Goal: Task Accomplishment & Management: Use online tool/utility

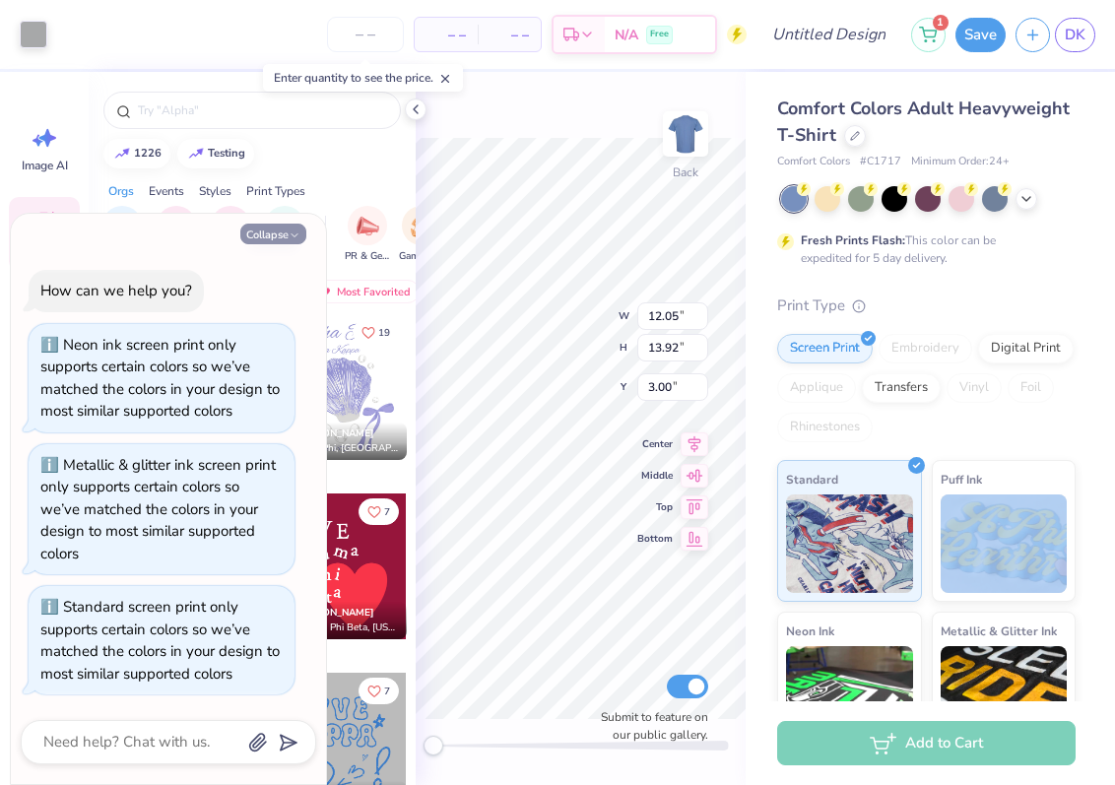
scroll to position [4811, 0]
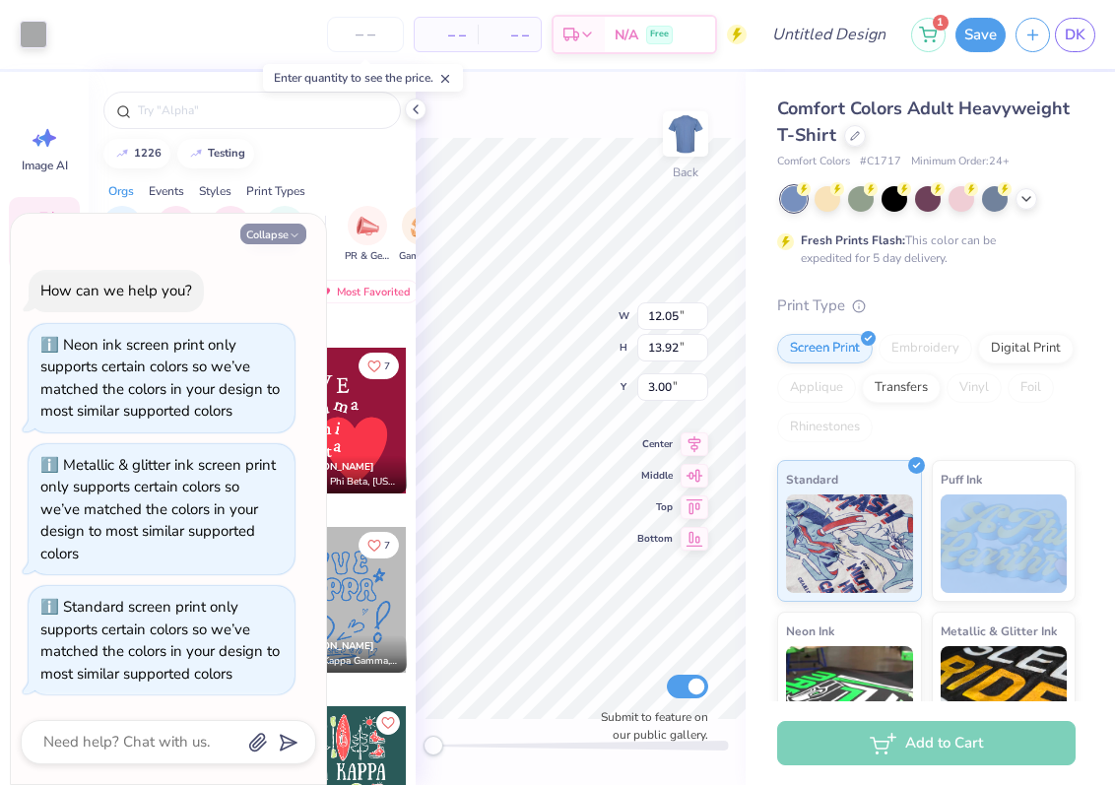
click at [295, 231] on icon "button" at bounding box center [295, 235] width 12 height 12
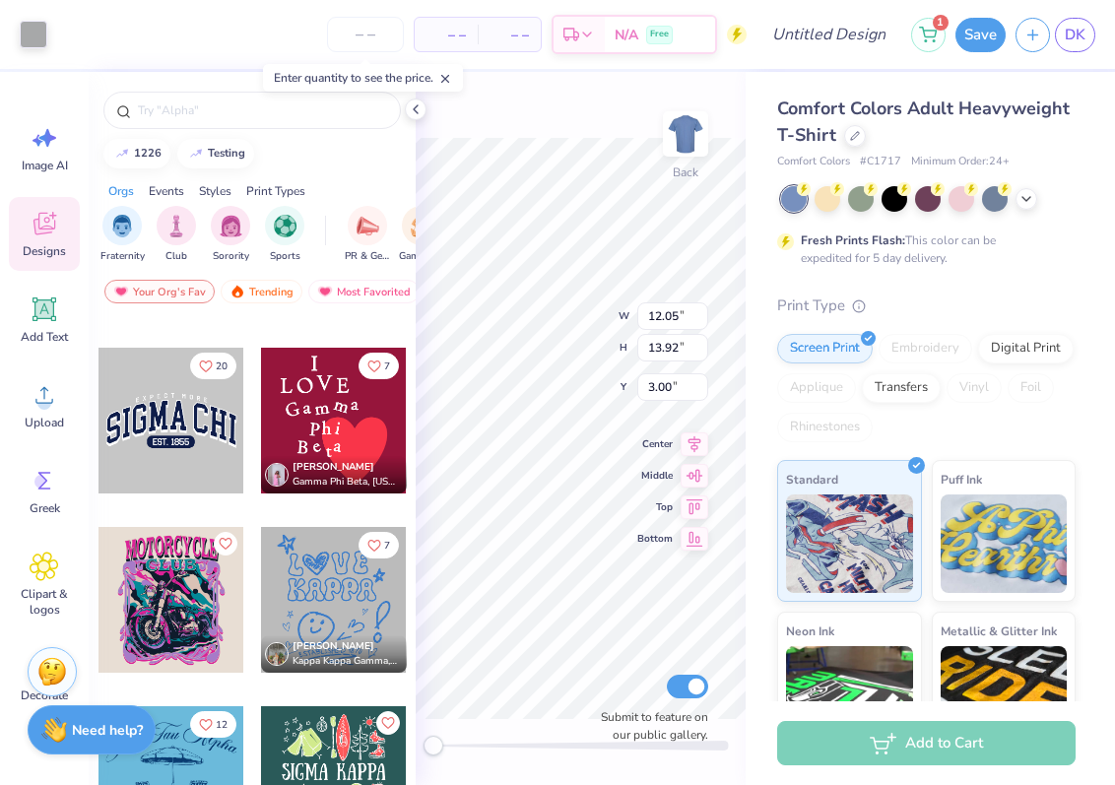
click at [86, 741] on div "Need help? Chat with us." at bounding box center [92, 729] width 128 height 49
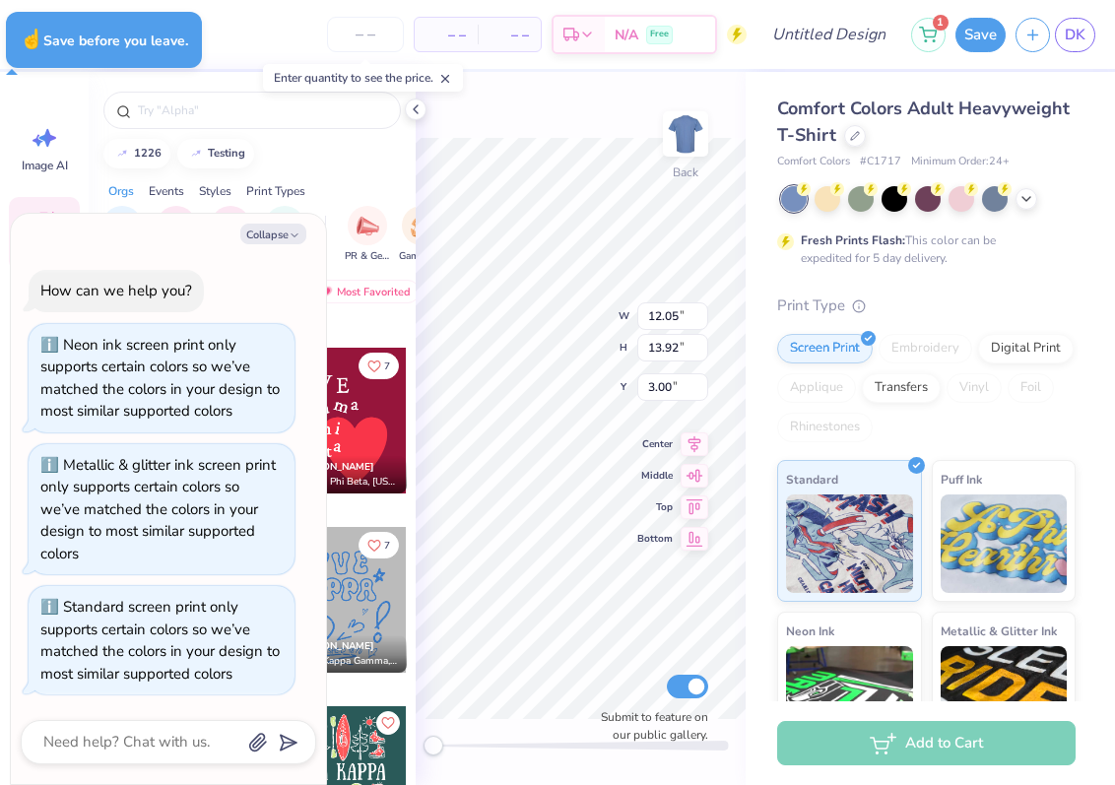
type textarea "x"
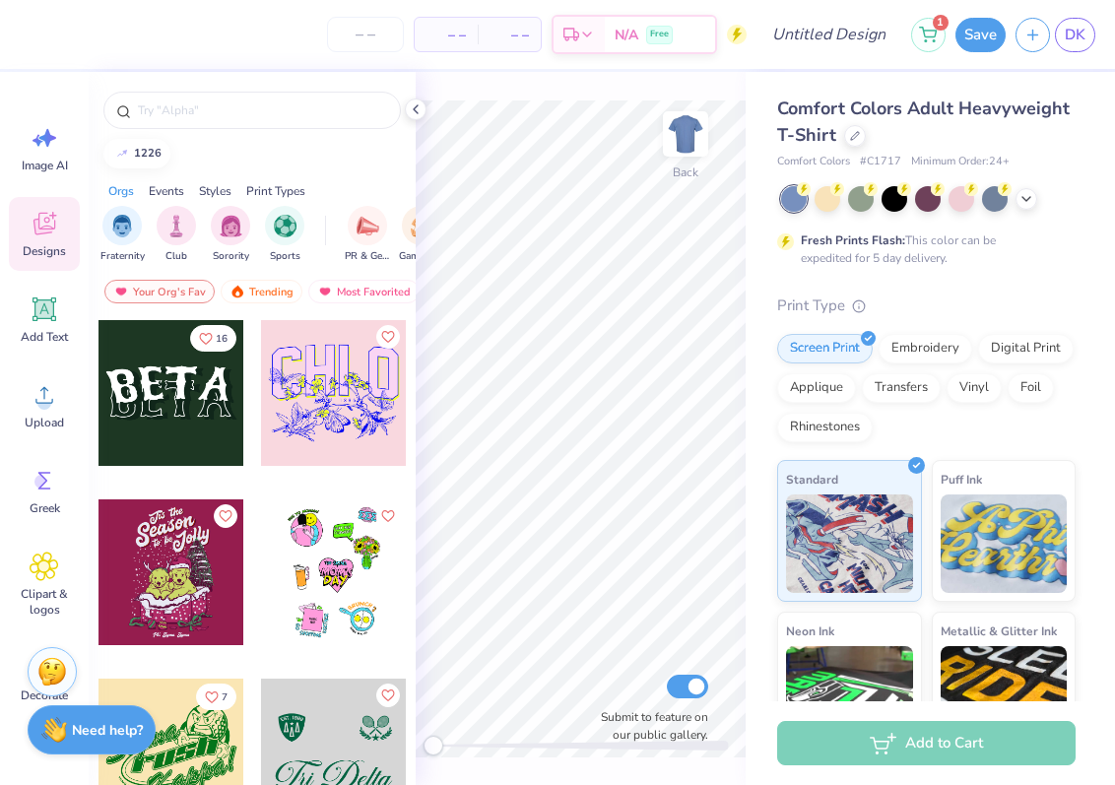
click at [120, 748] on div "Need help? Chat with us." at bounding box center [92, 729] width 128 height 49
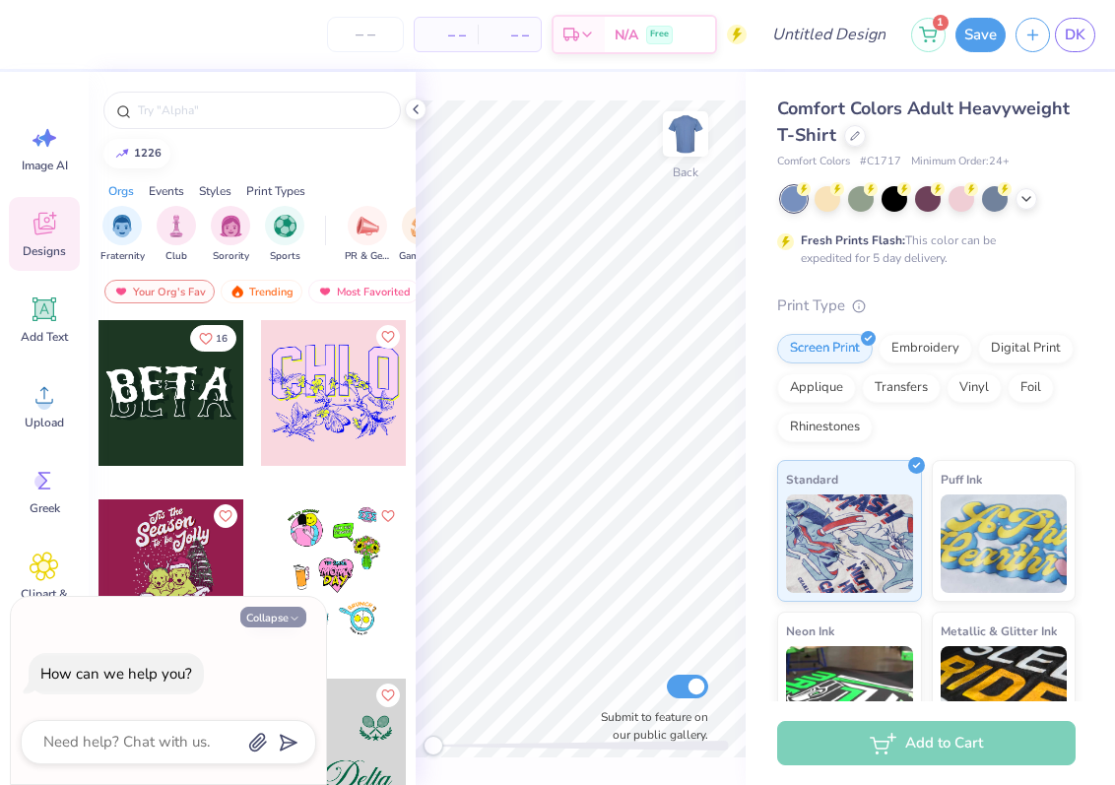
click at [247, 612] on button "Collapse" at bounding box center [273, 617] width 66 height 21
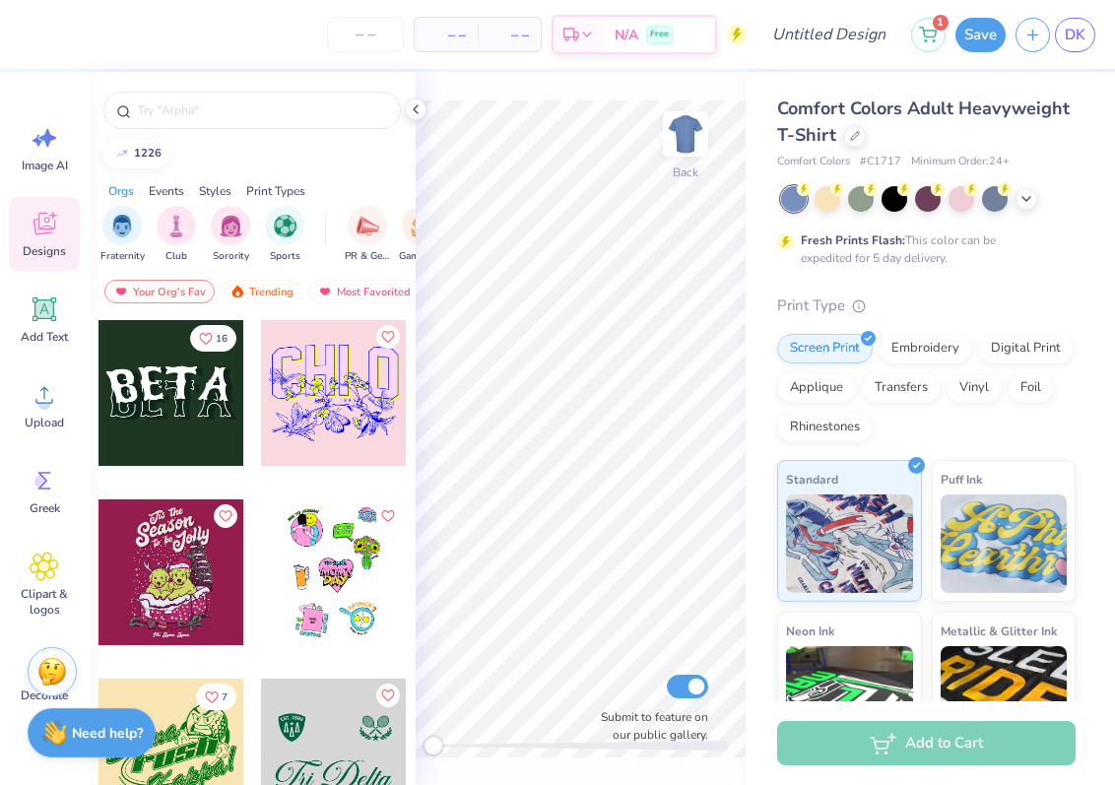
click at [82, 759] on div "Image AI Designs Add Text Upload Greek Clipart & logos Decorate" at bounding box center [44, 428] width 89 height 713
click at [75, 750] on div "Need help? Chat with us." at bounding box center [92, 729] width 128 height 49
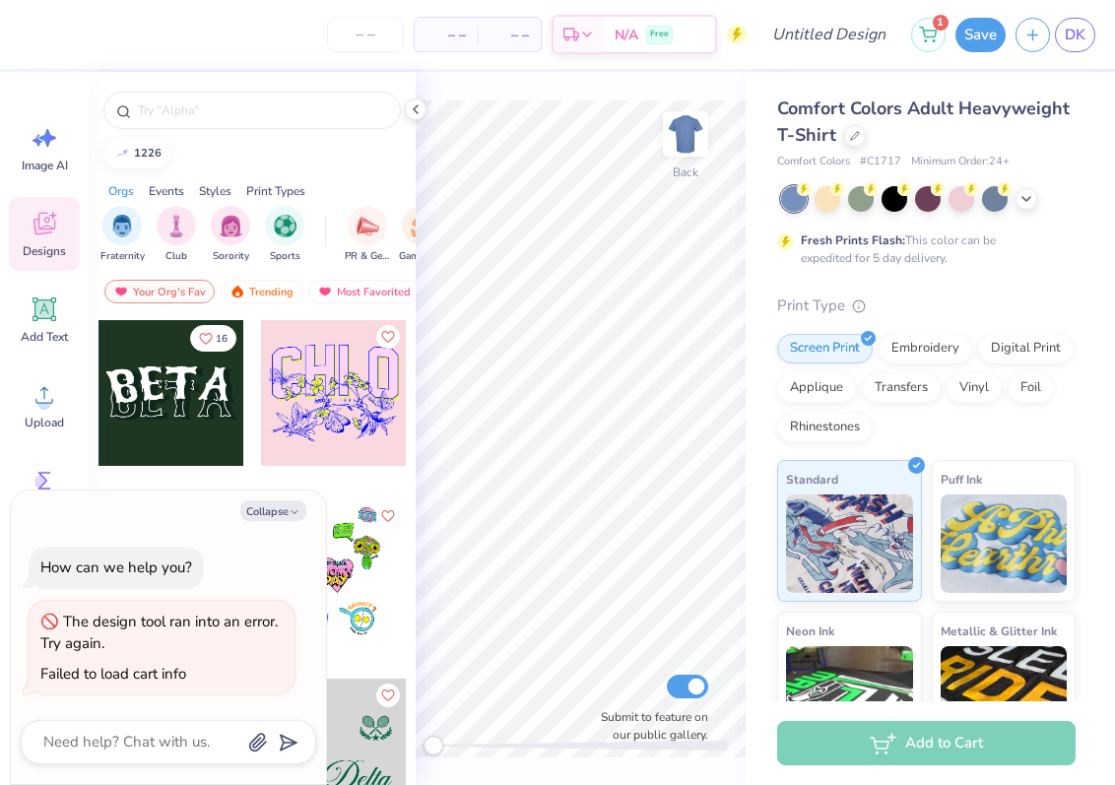
type textarea "x"
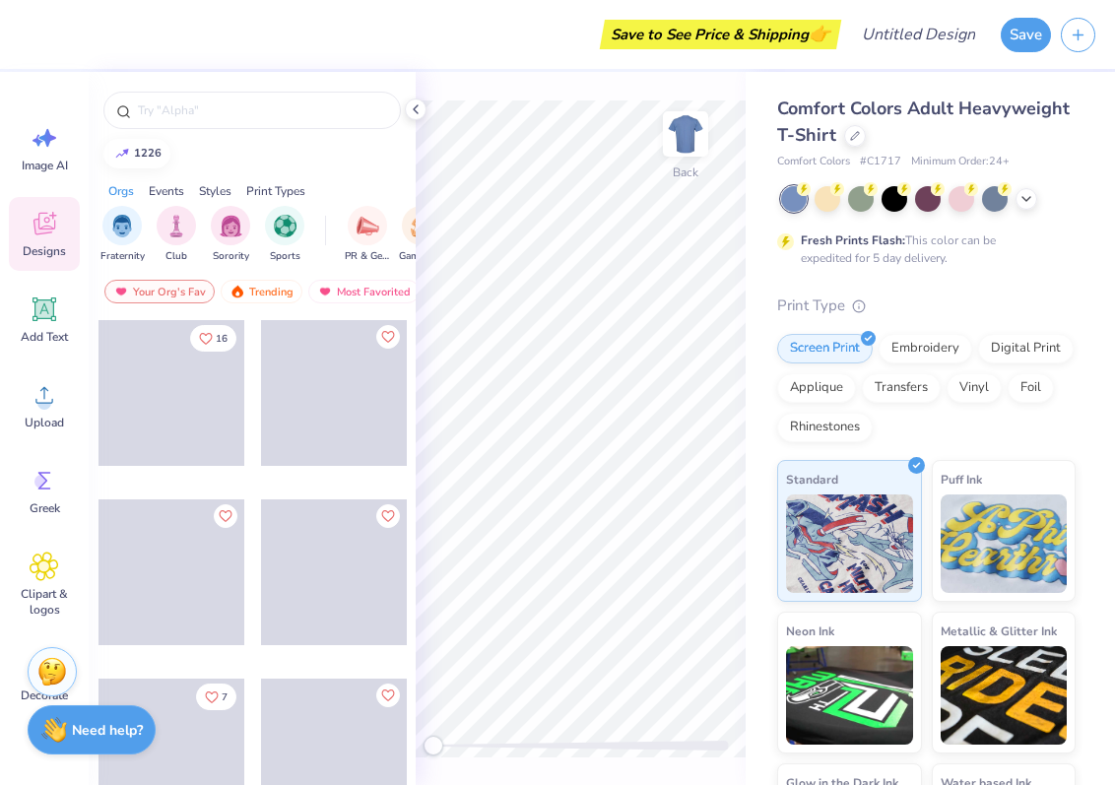
click at [58, 753] on div "Need help? Chat with us." at bounding box center [92, 729] width 128 height 49
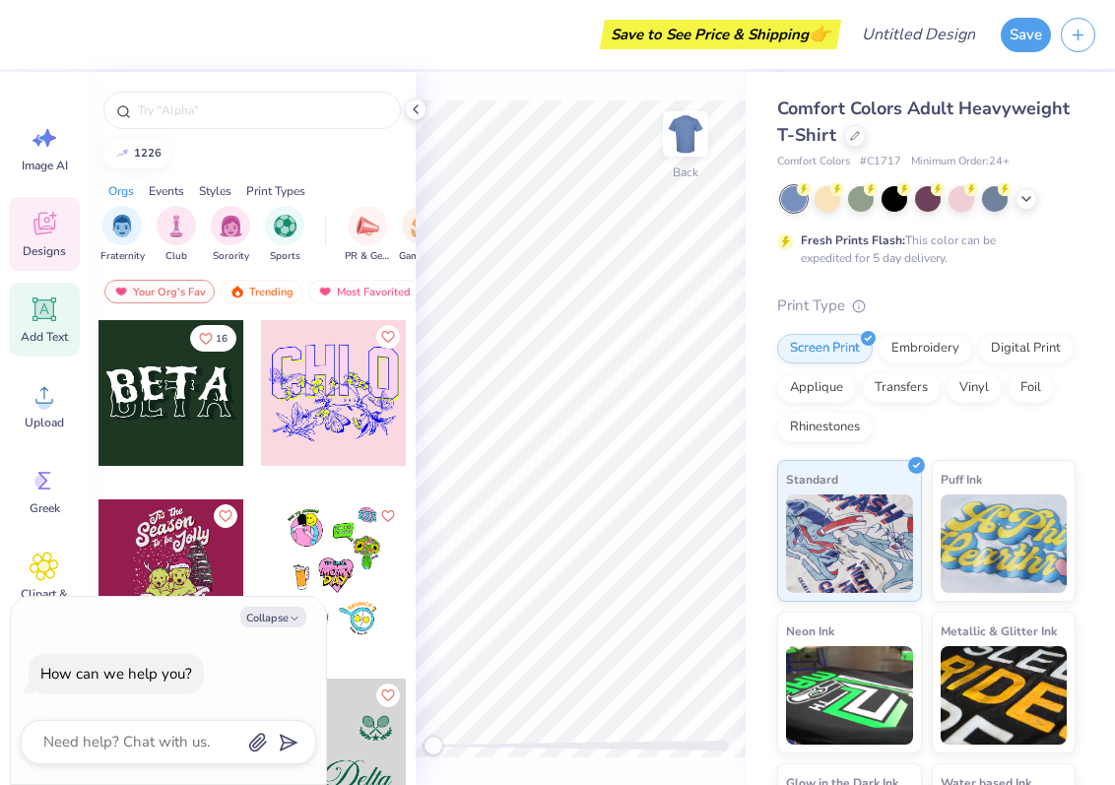
click at [45, 315] on icon at bounding box center [44, 309] width 19 height 19
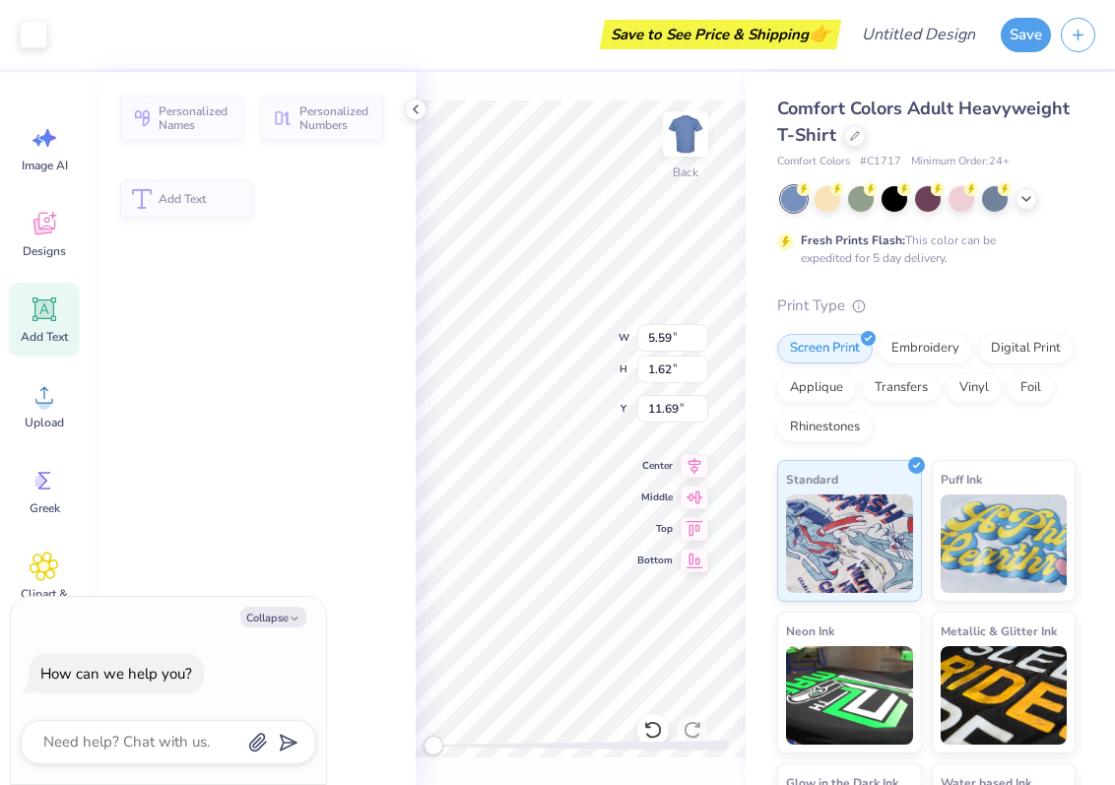
type textarea "x"
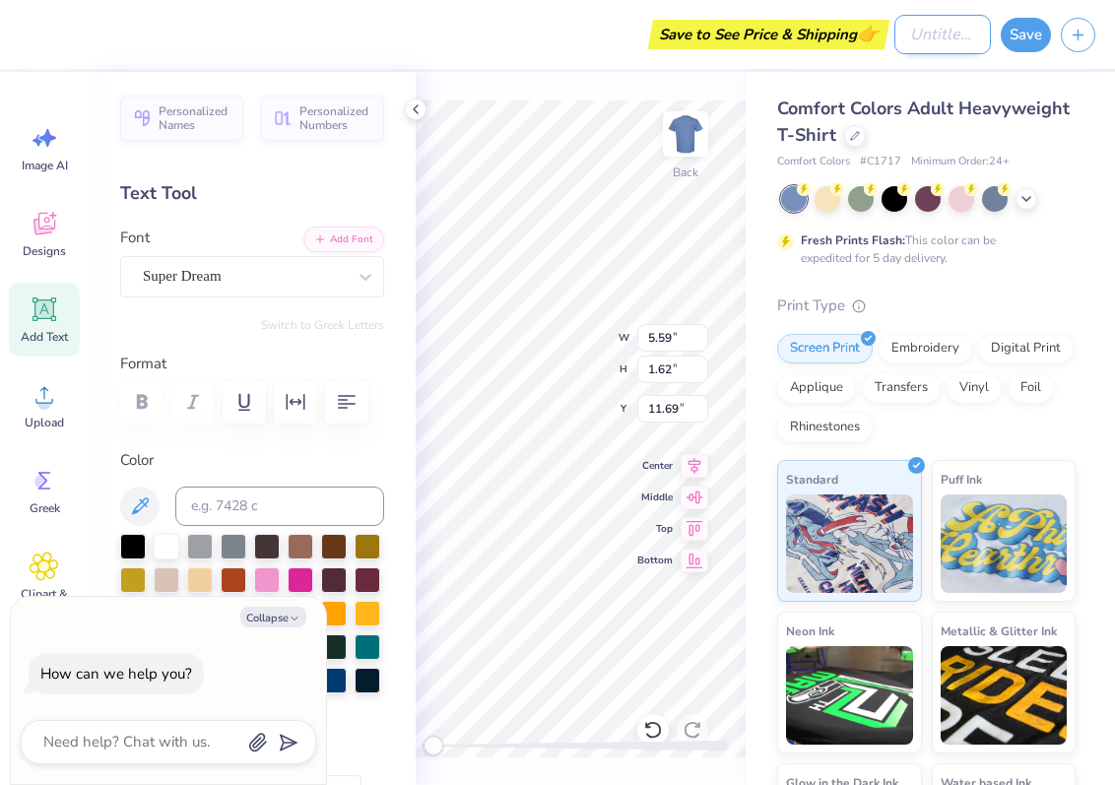
click at [894, 35] on input "Design Title" at bounding box center [942, 34] width 97 height 39
type input "test"
click at [1025, 35] on button "Save" at bounding box center [1025, 32] width 50 height 34
type textarea "x"
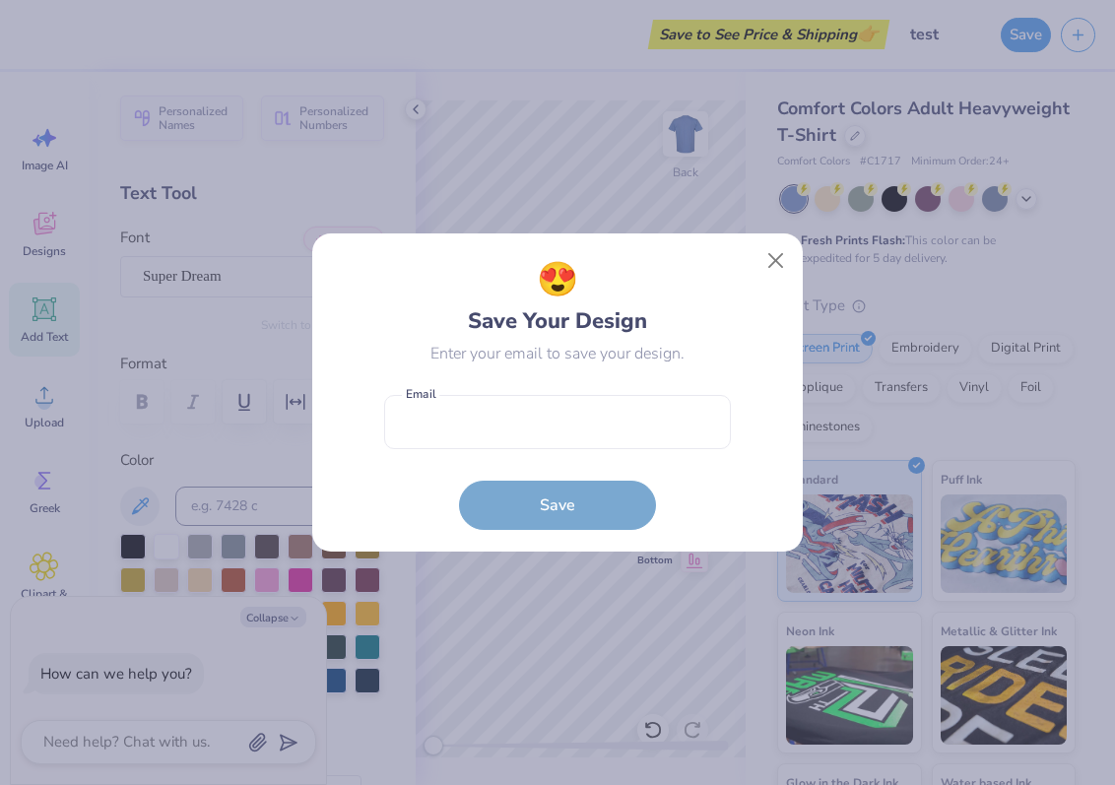
click at [489, 377] on div "😍 Save Your Design Enter your email to save your design. Email is a required fi…" at bounding box center [557, 392] width 347 height 275
click at [500, 418] on input "email" at bounding box center [557, 422] width 347 height 54
type input "dhanashreedev@yopmail.com"
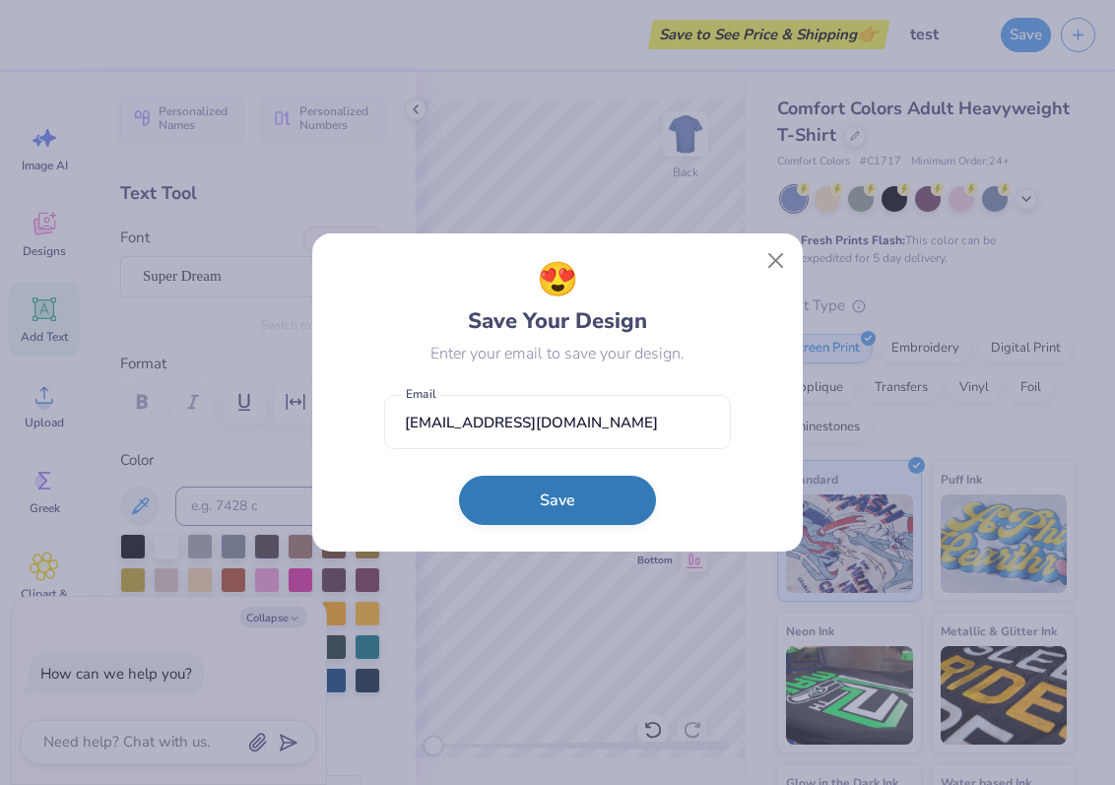
click at [519, 503] on button "Save" at bounding box center [557, 500] width 197 height 49
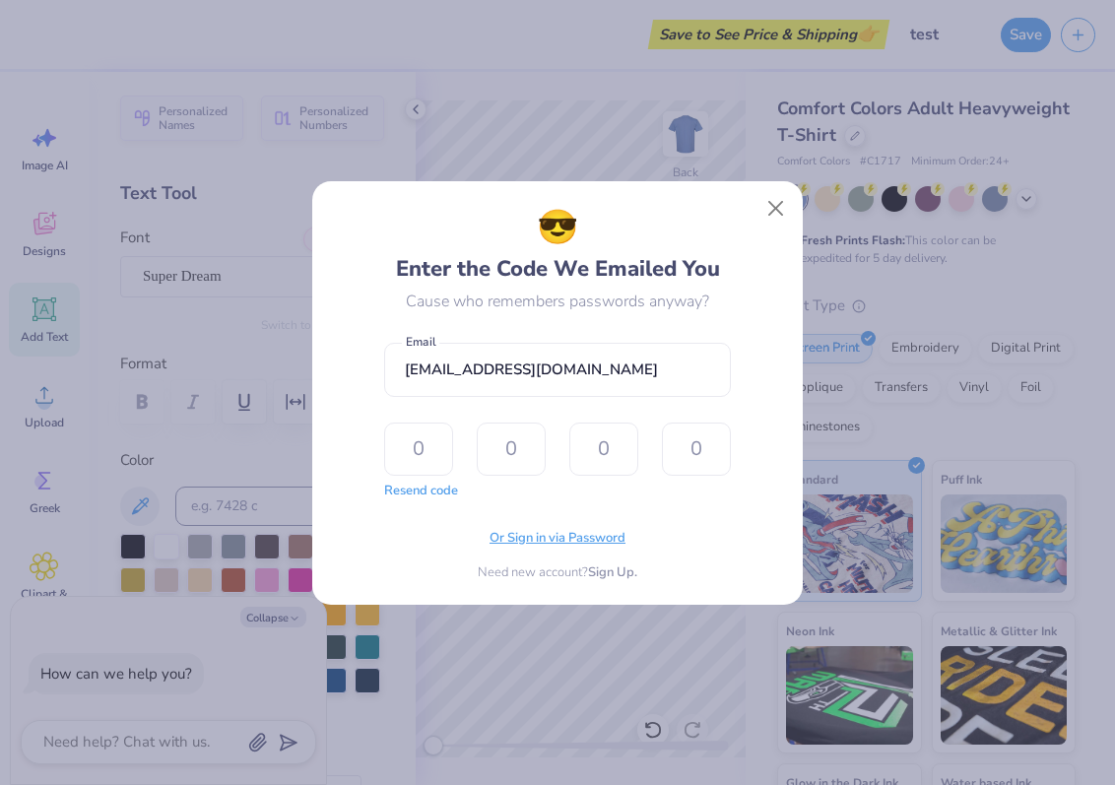
click at [515, 536] on span "Or Sign in via Password" at bounding box center [557, 539] width 136 height 20
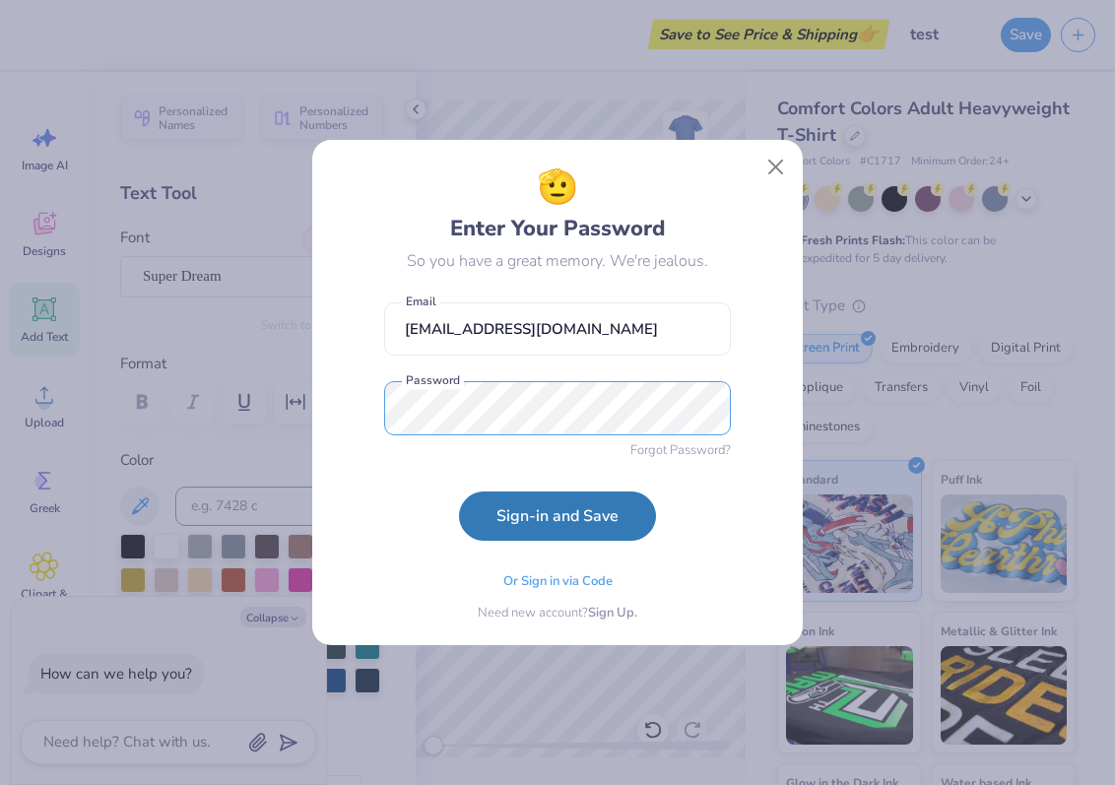
click at [360, 394] on div "🫡 Enter Your Password So you have a great memory. We're jealous. dhanashreedev@…" at bounding box center [558, 392] width 446 height 461
click at [459, 491] on button "Sign-in and Save" at bounding box center [557, 515] width 197 height 49
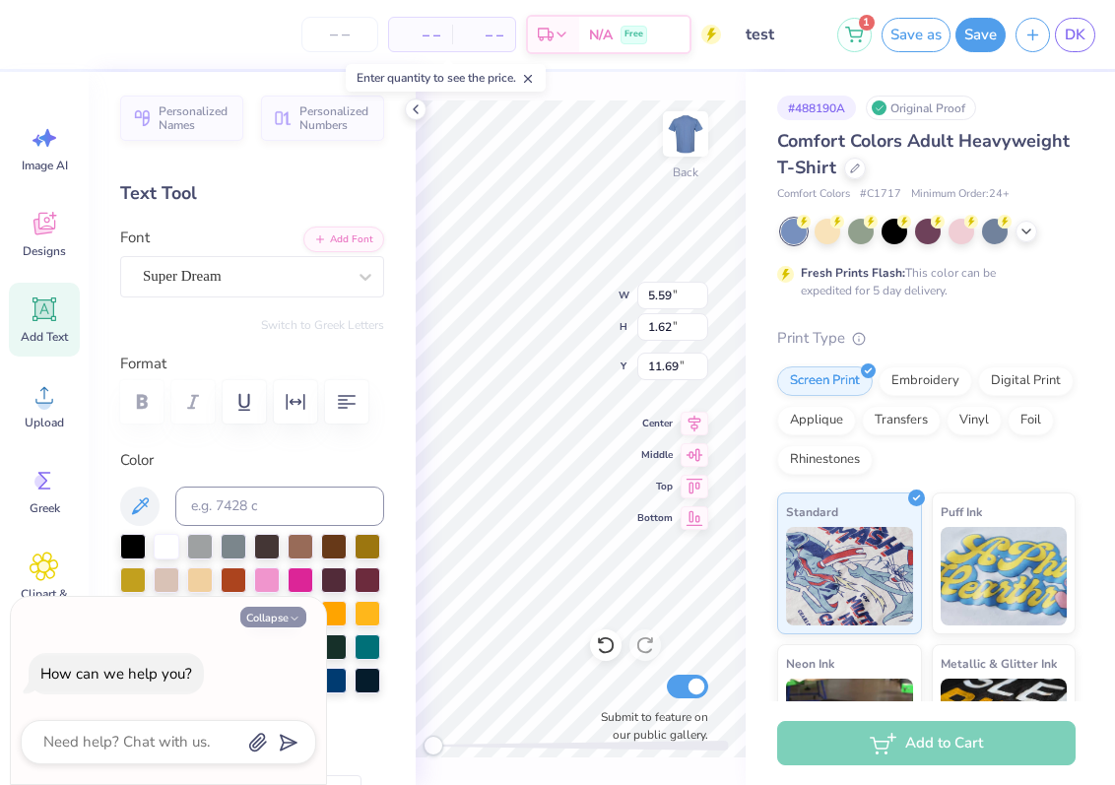
click at [269, 620] on button "Collapse" at bounding box center [273, 617] width 66 height 21
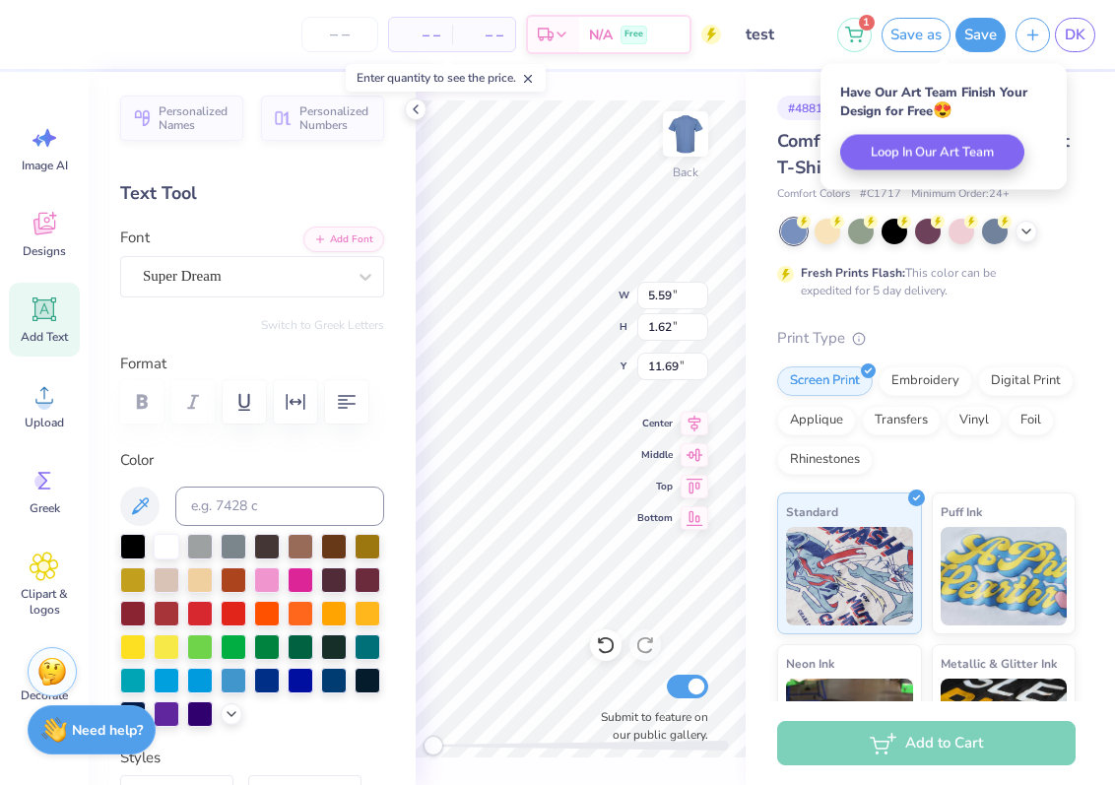
click at [96, 721] on div "Need help? Chat with us." at bounding box center [92, 729] width 128 height 49
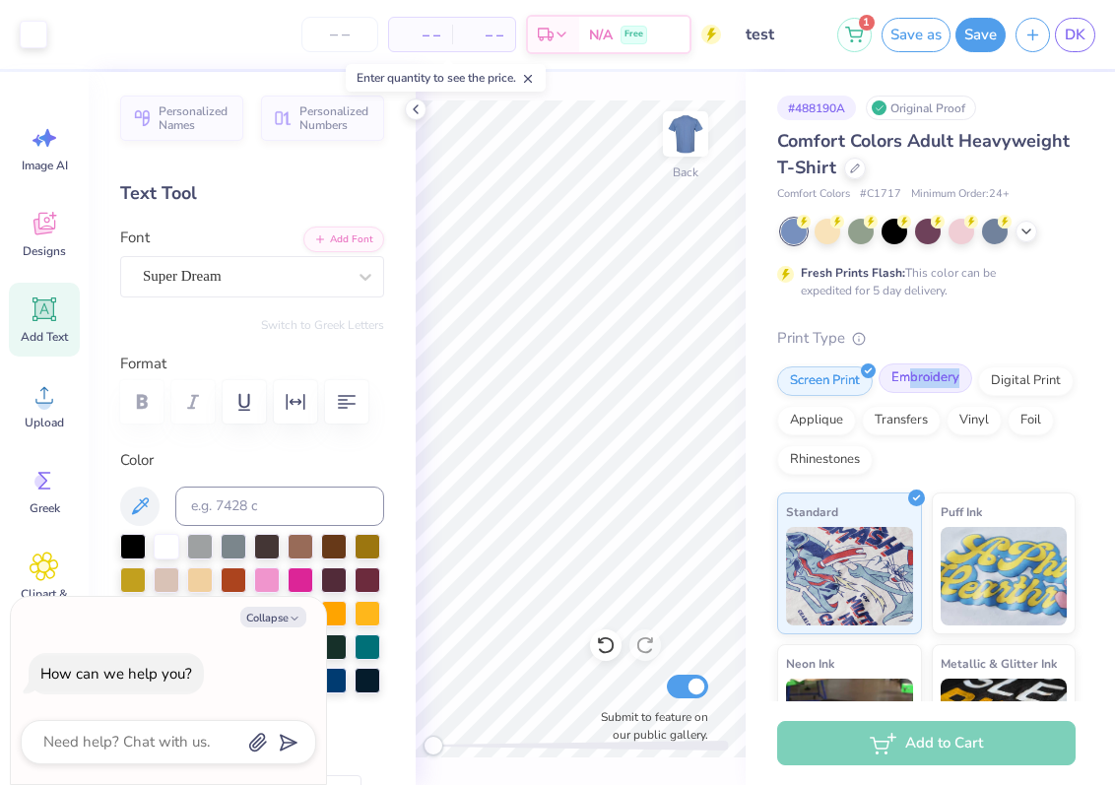
click at [905, 389] on div "Embroidery" at bounding box center [925, 378] width 94 height 30
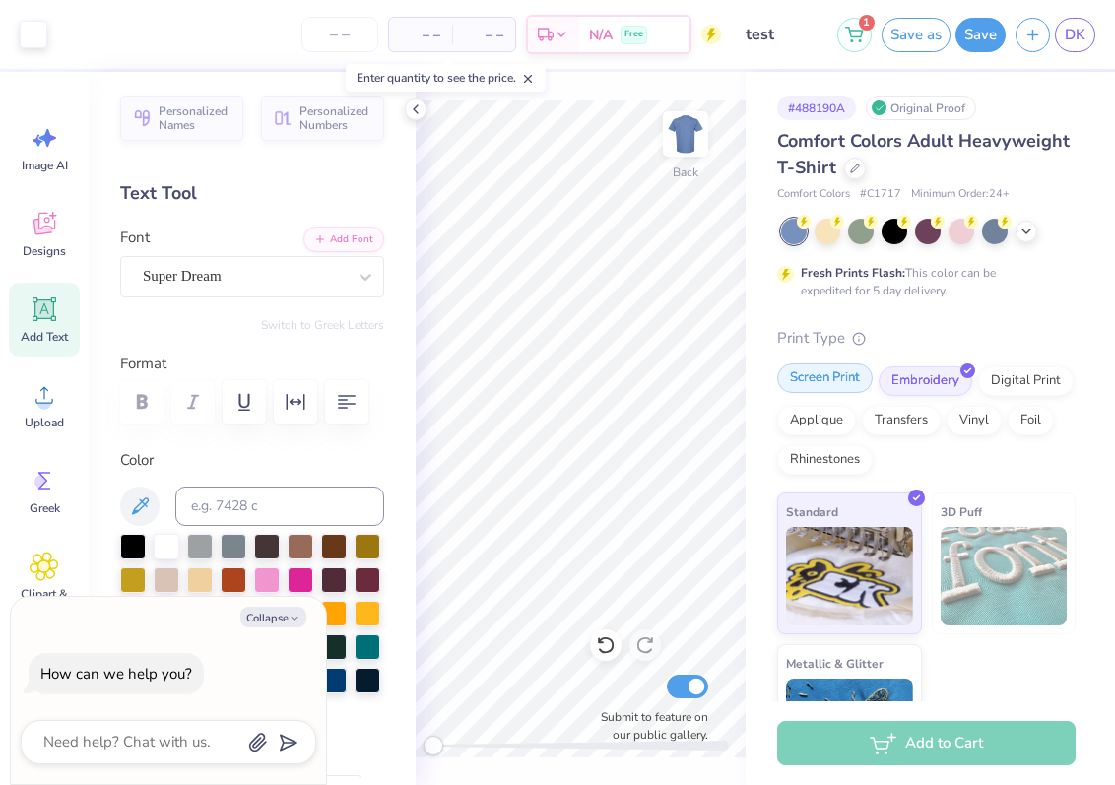
click at [815, 383] on div "Screen Print" at bounding box center [825, 378] width 96 height 30
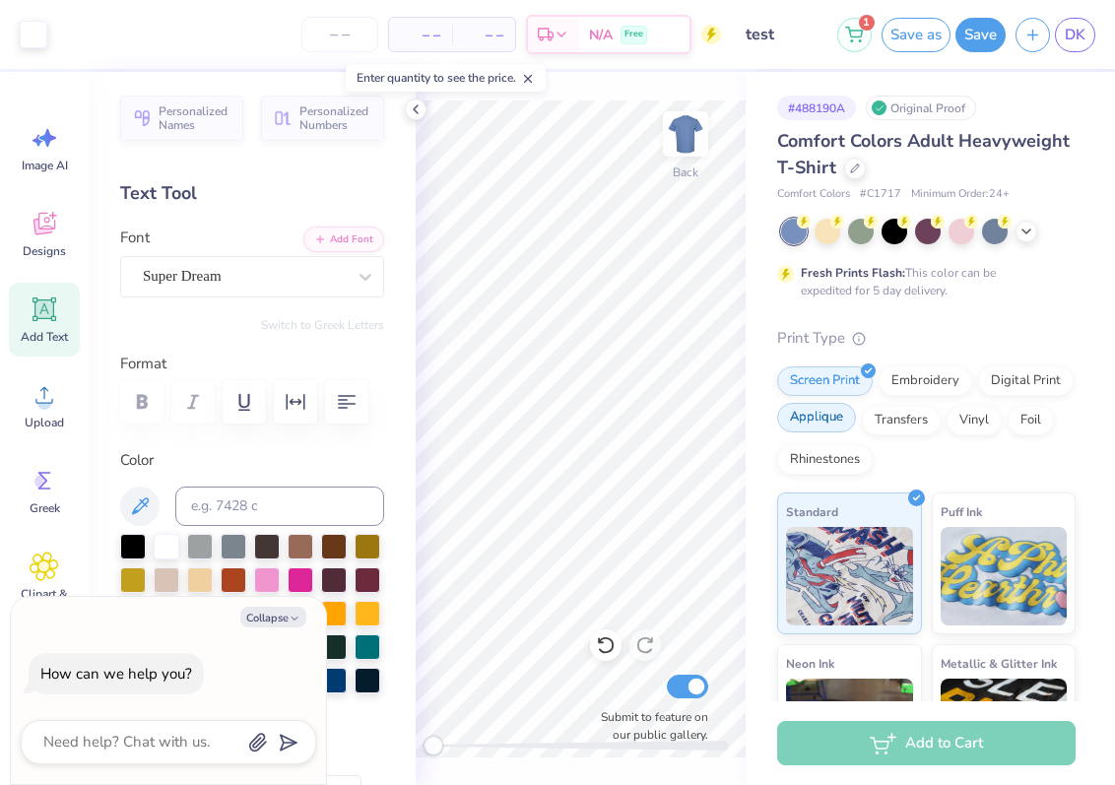
click at [807, 408] on div "Applique" at bounding box center [816, 418] width 79 height 30
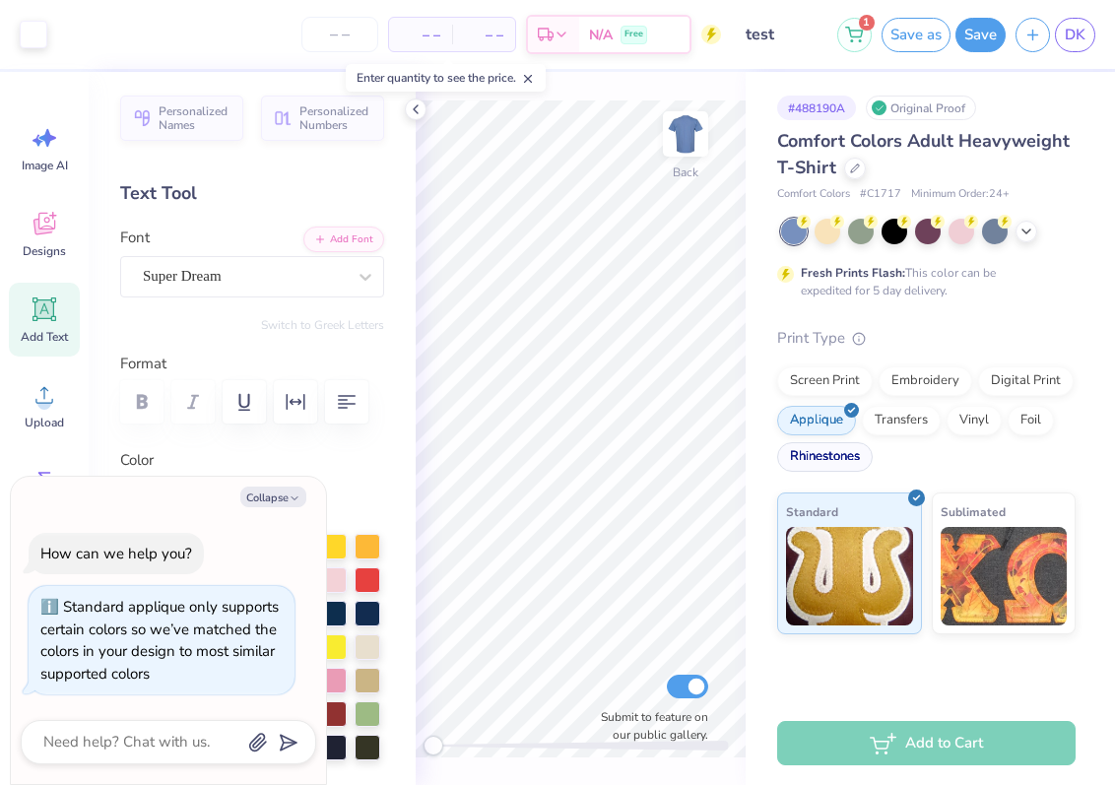
click at [804, 454] on div "Rhinestones" at bounding box center [825, 457] width 96 height 30
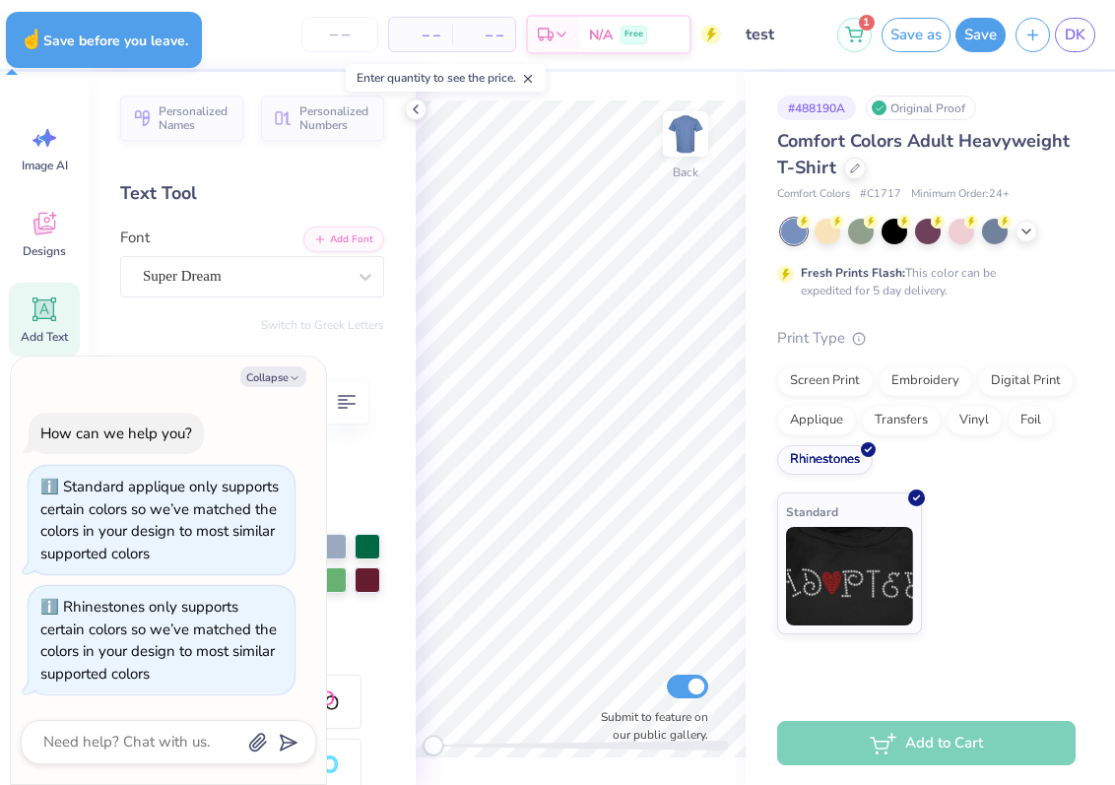
type textarea "x"
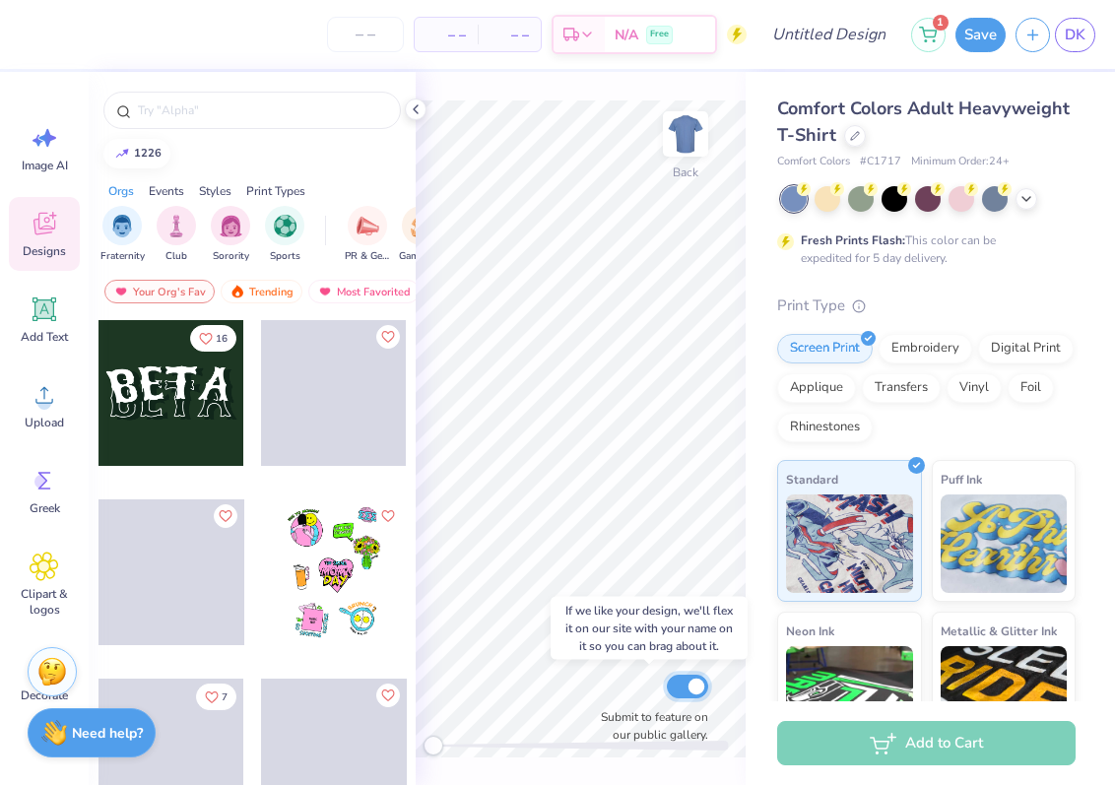
click at [691, 685] on input "Submit to feature on our public gallery." at bounding box center [687, 687] width 41 height 24
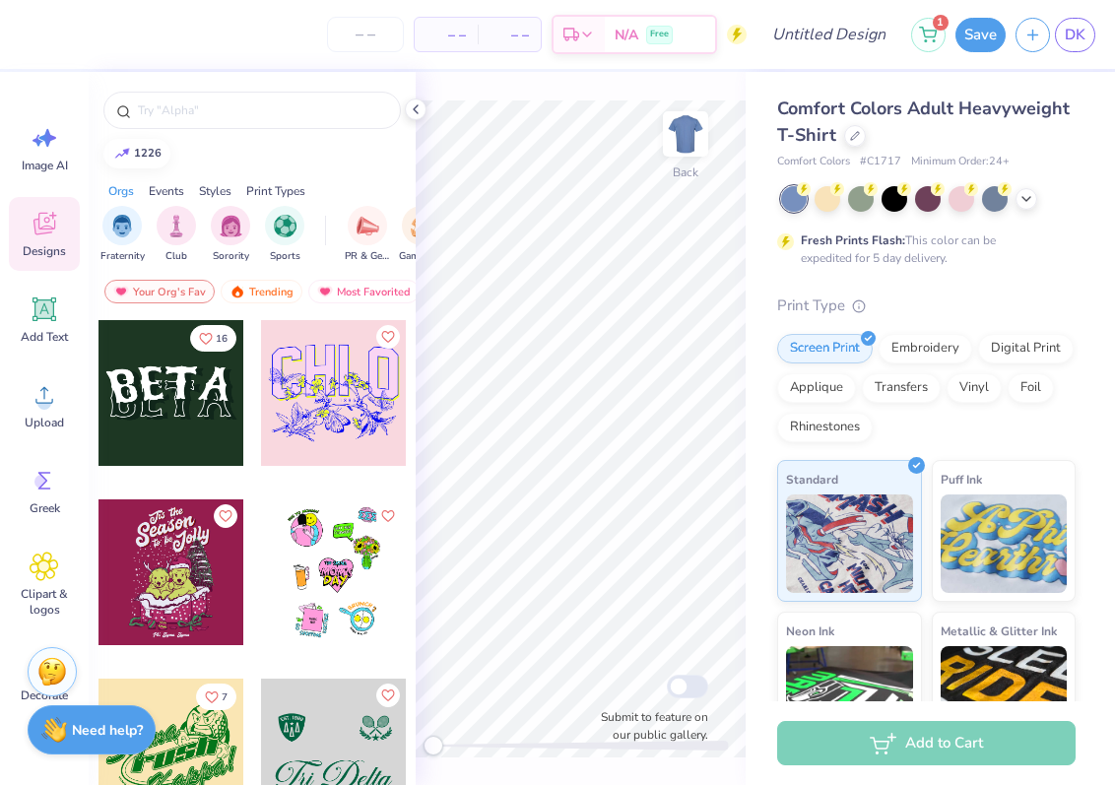
click at [62, 730] on img at bounding box center [54, 730] width 26 height 26
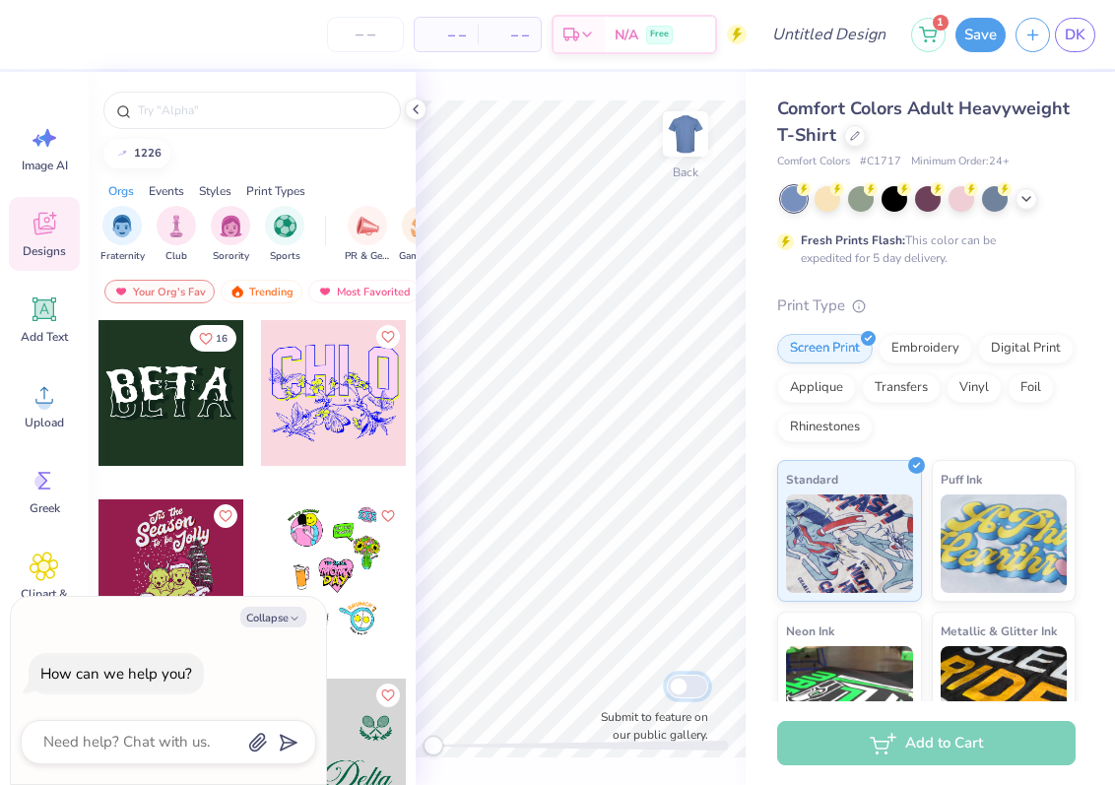
click at [695, 681] on input "Submit to feature on our public gallery." at bounding box center [687, 687] width 41 height 24
checkbox input "true"
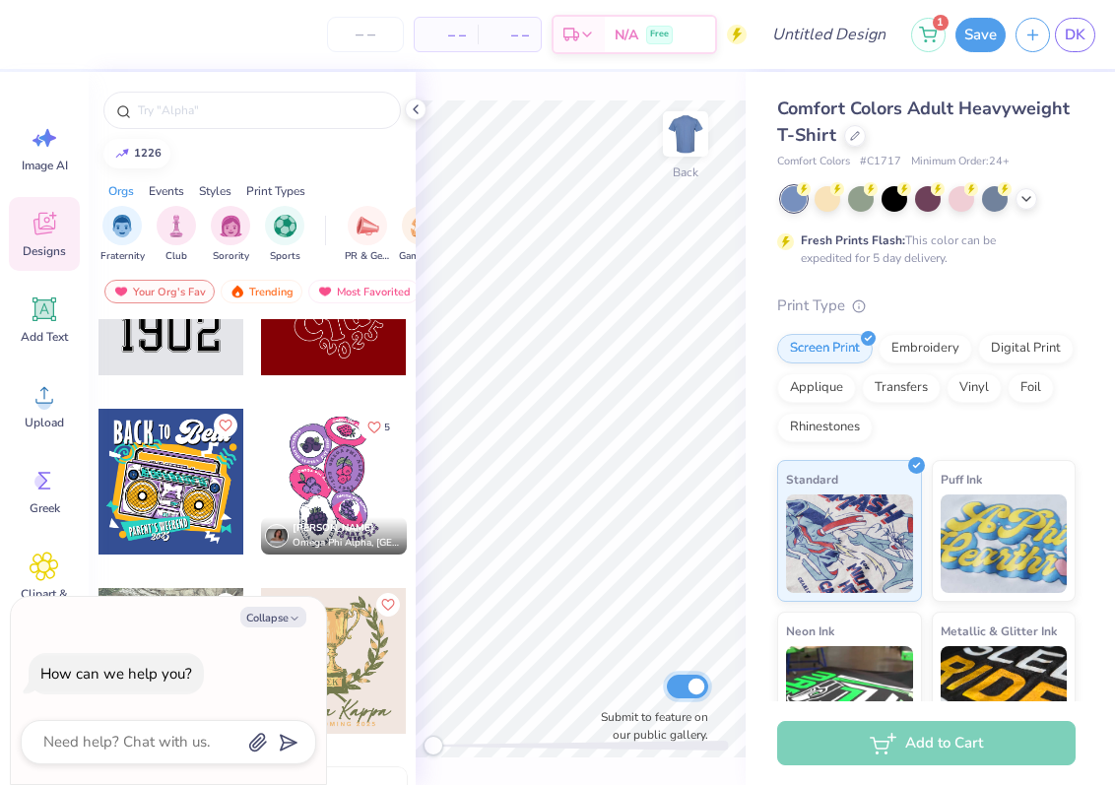
scroll to position [2328, 0]
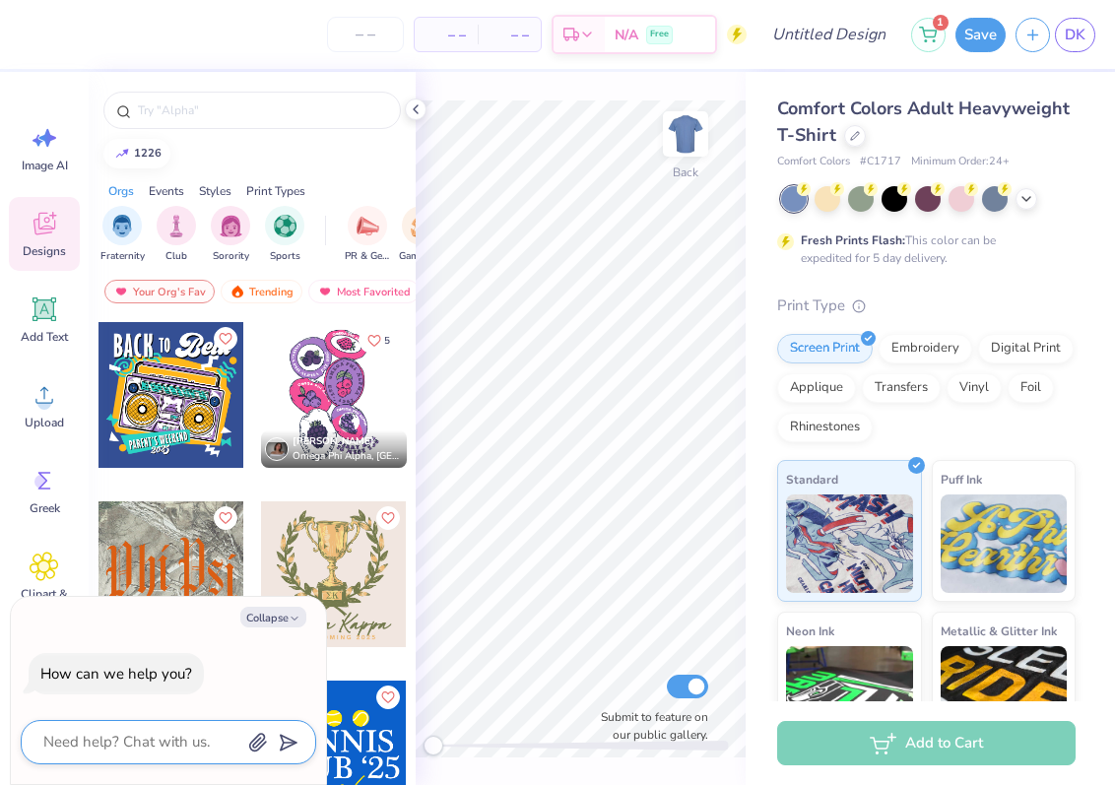
click at [131, 739] on textarea at bounding box center [141, 742] width 200 height 27
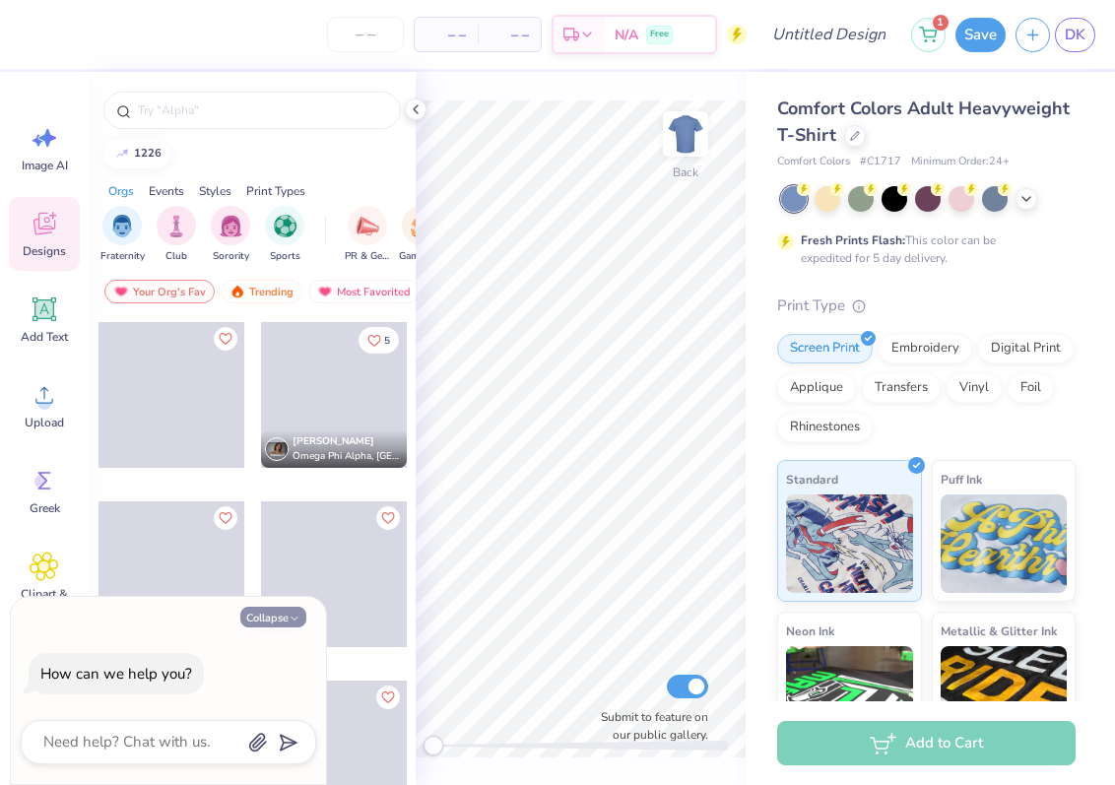
click at [276, 620] on button "Collapse" at bounding box center [273, 617] width 66 height 21
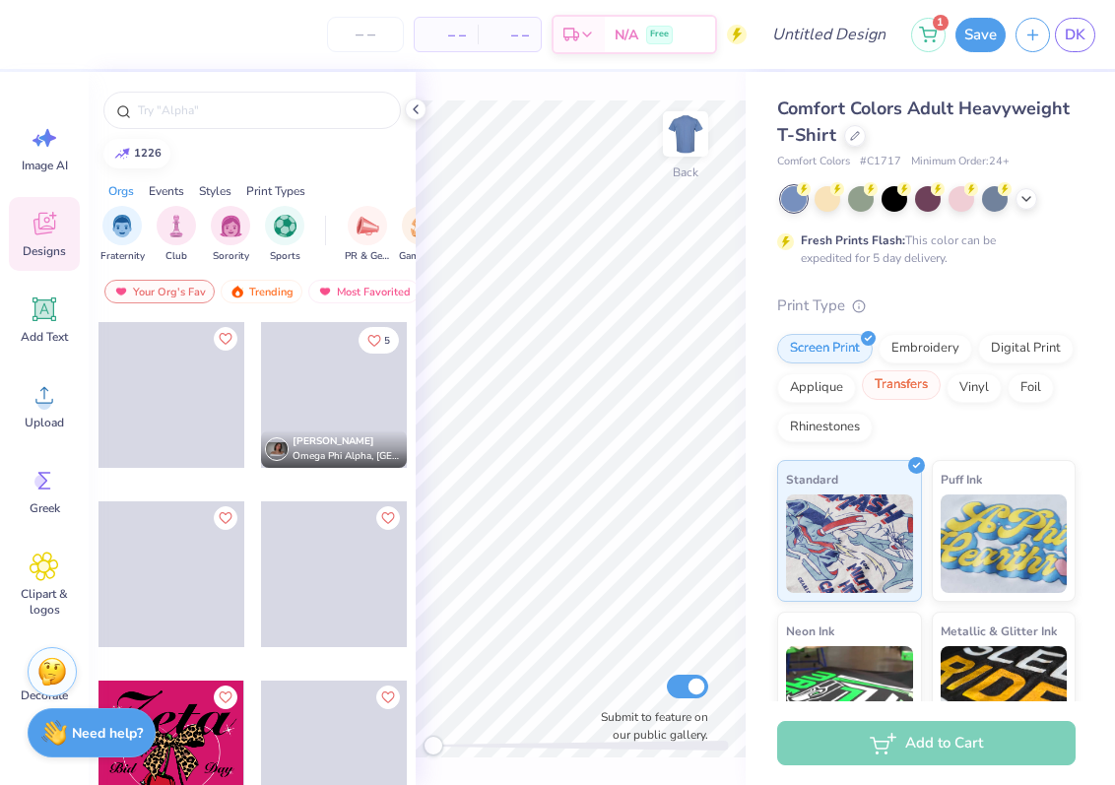
click at [919, 397] on div "Transfers" at bounding box center [901, 385] width 79 height 30
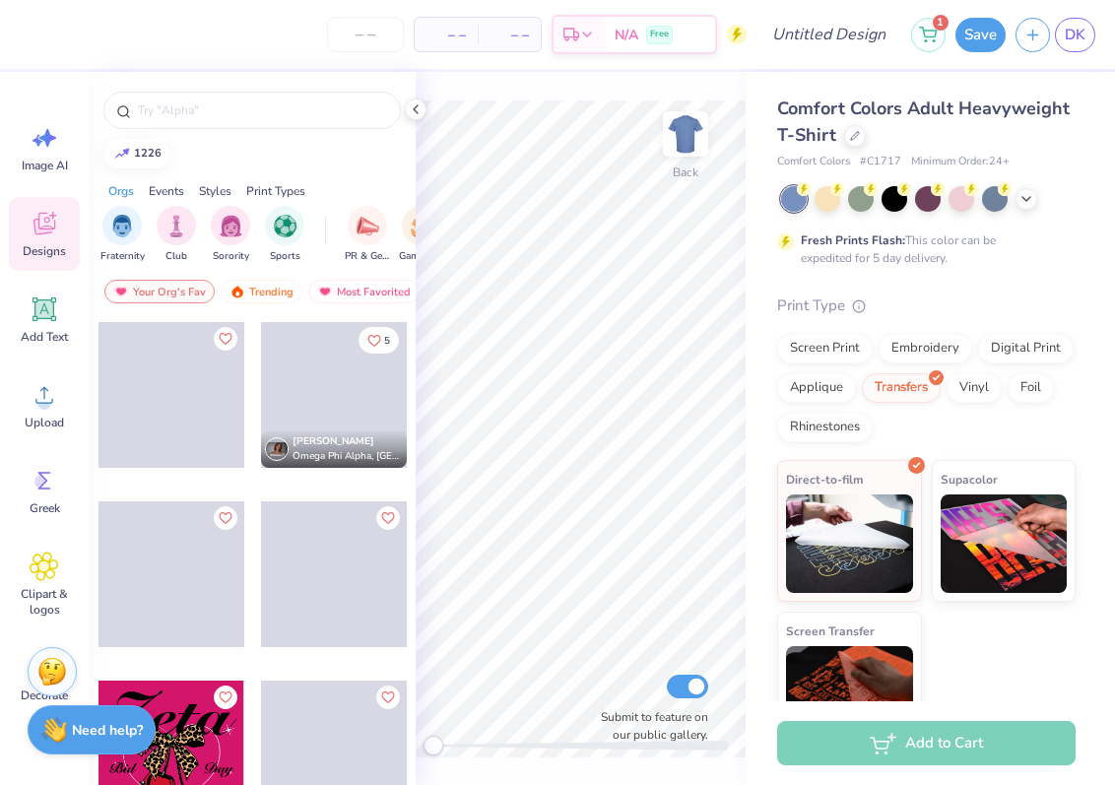
click at [107, 739] on strong "Need help?" at bounding box center [107, 730] width 71 height 19
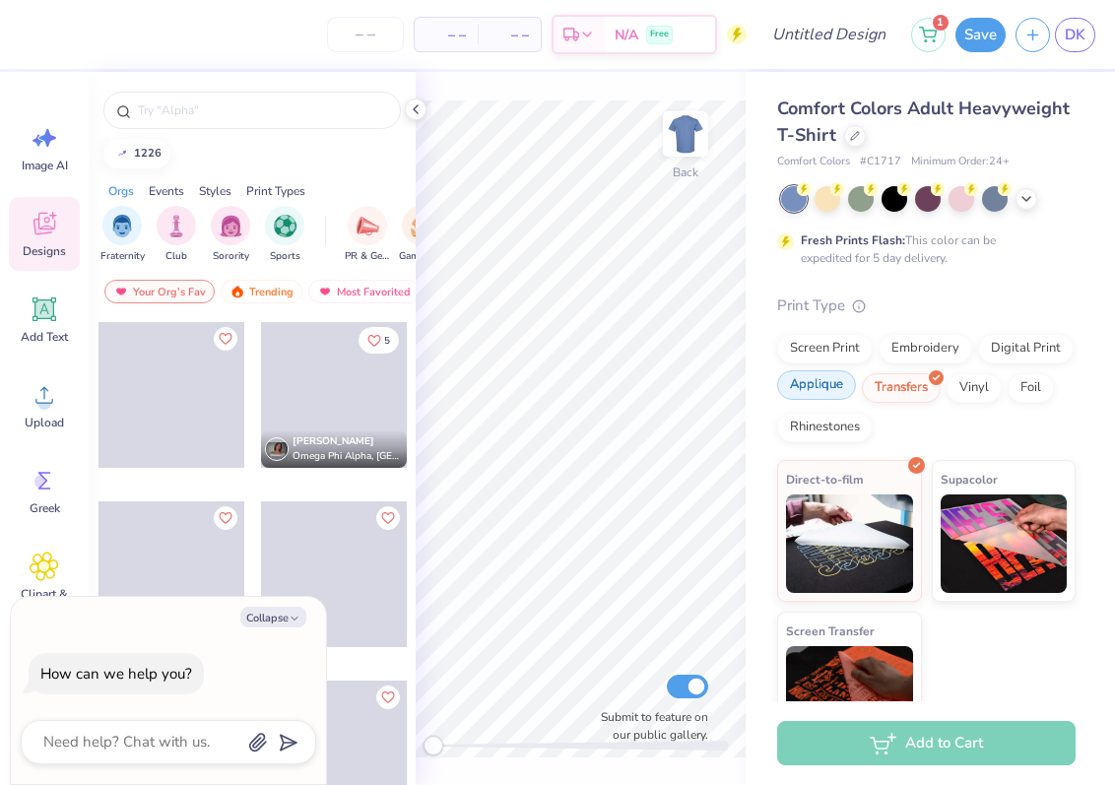
scroll to position [52, 0]
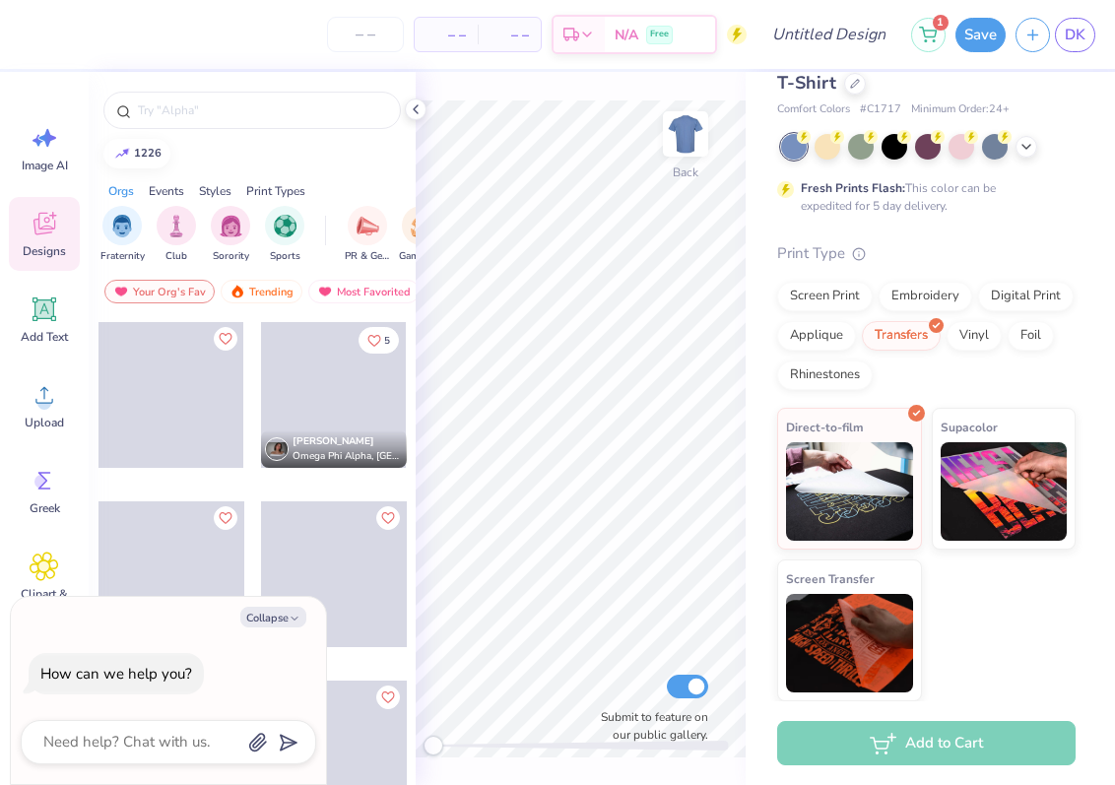
click at [822, 350] on div "Screen Print Embroidery Digital Print Applique Transfers Vinyl Foil Rhinestones" at bounding box center [926, 336] width 298 height 108
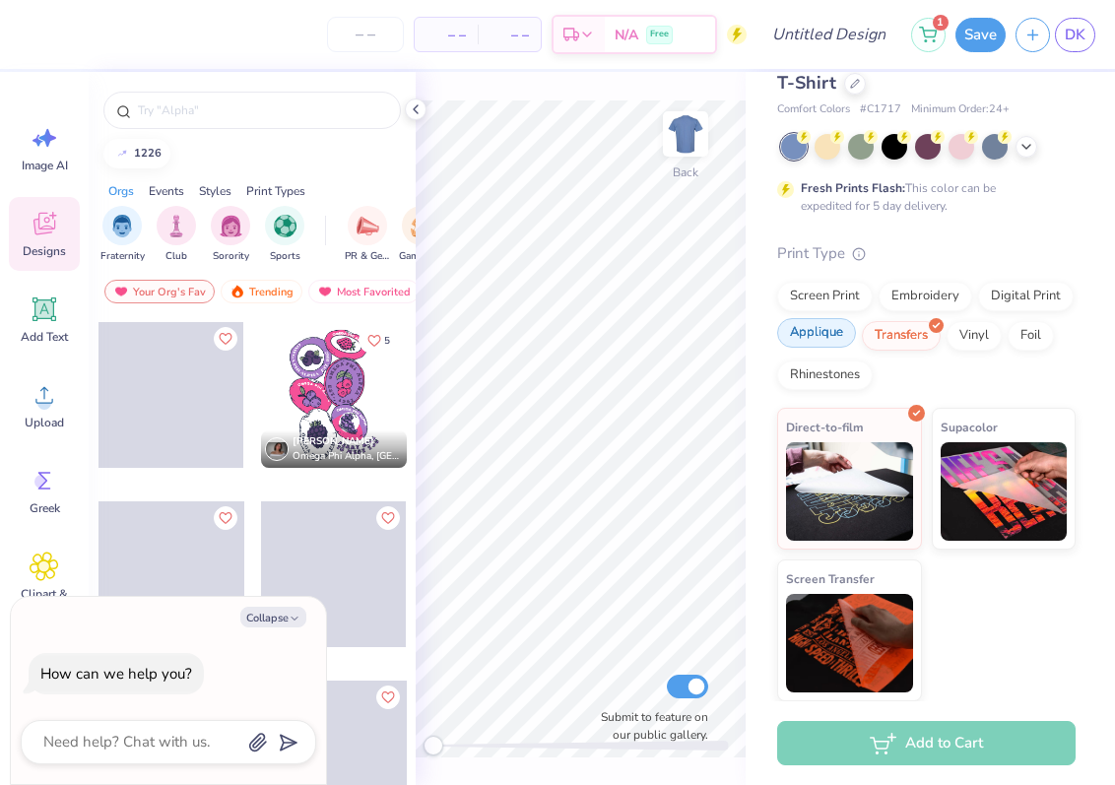
click at [817, 340] on div "Applique" at bounding box center [816, 333] width 79 height 30
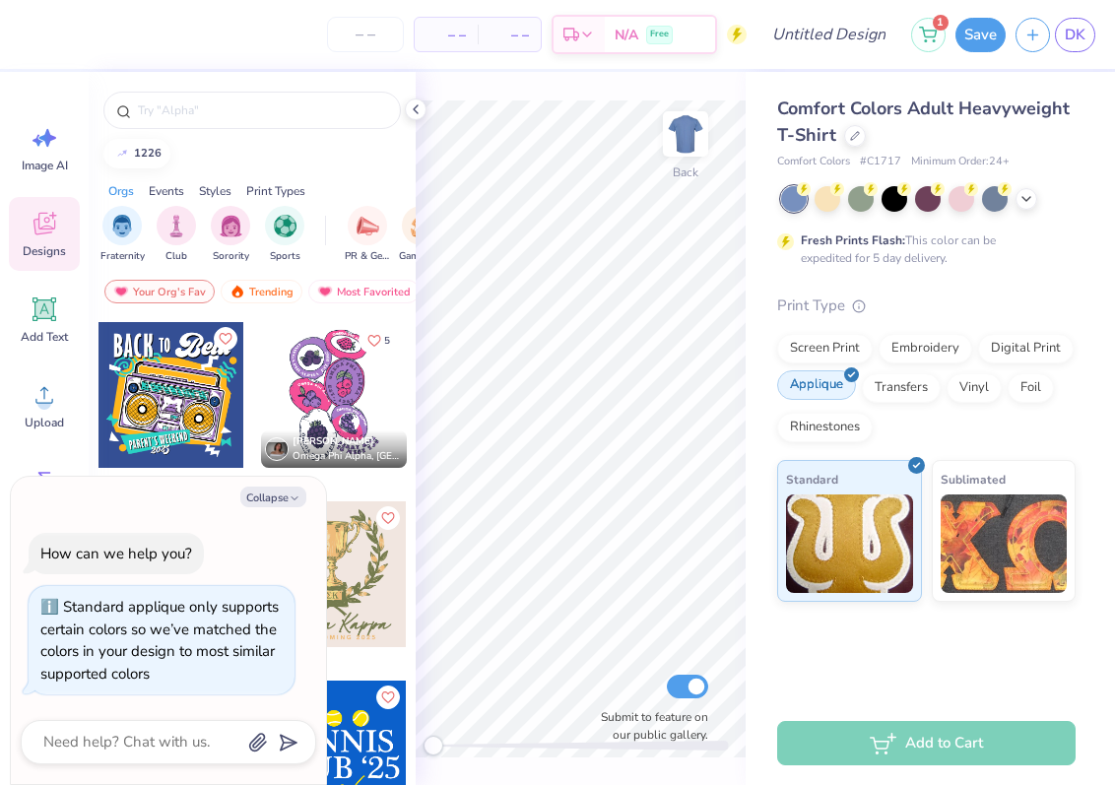
scroll to position [0, 0]
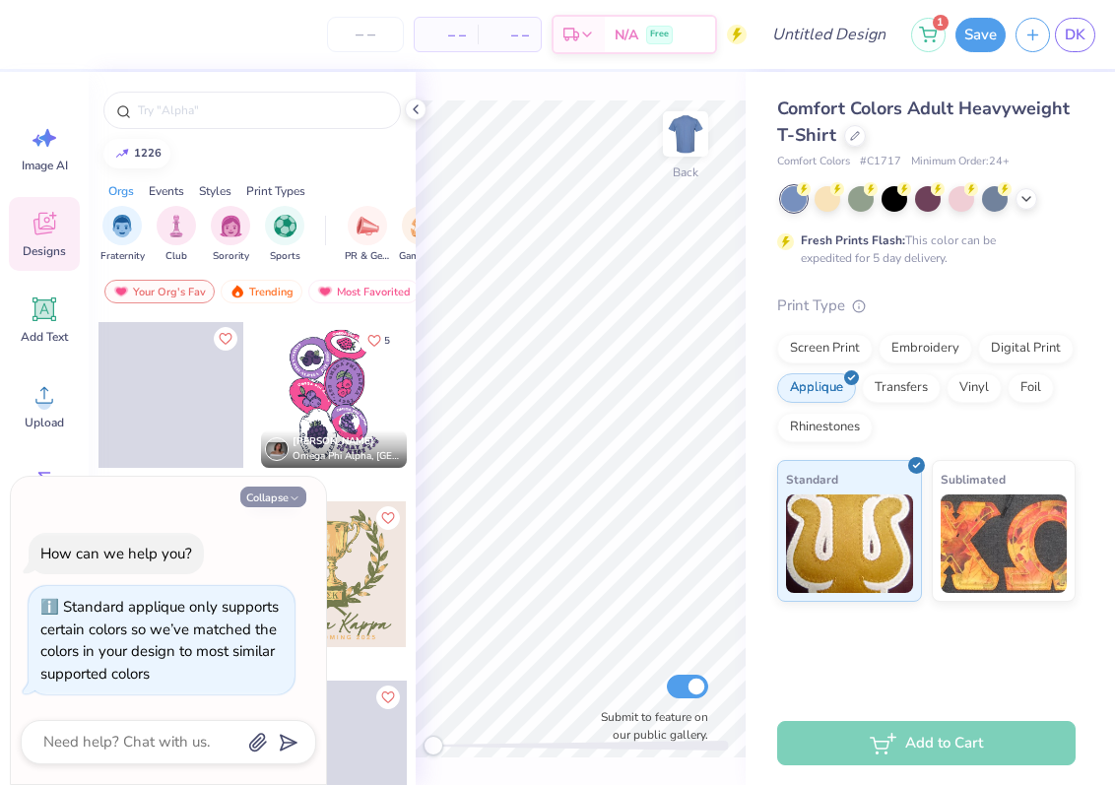
click at [262, 501] on button "Collapse" at bounding box center [273, 496] width 66 height 21
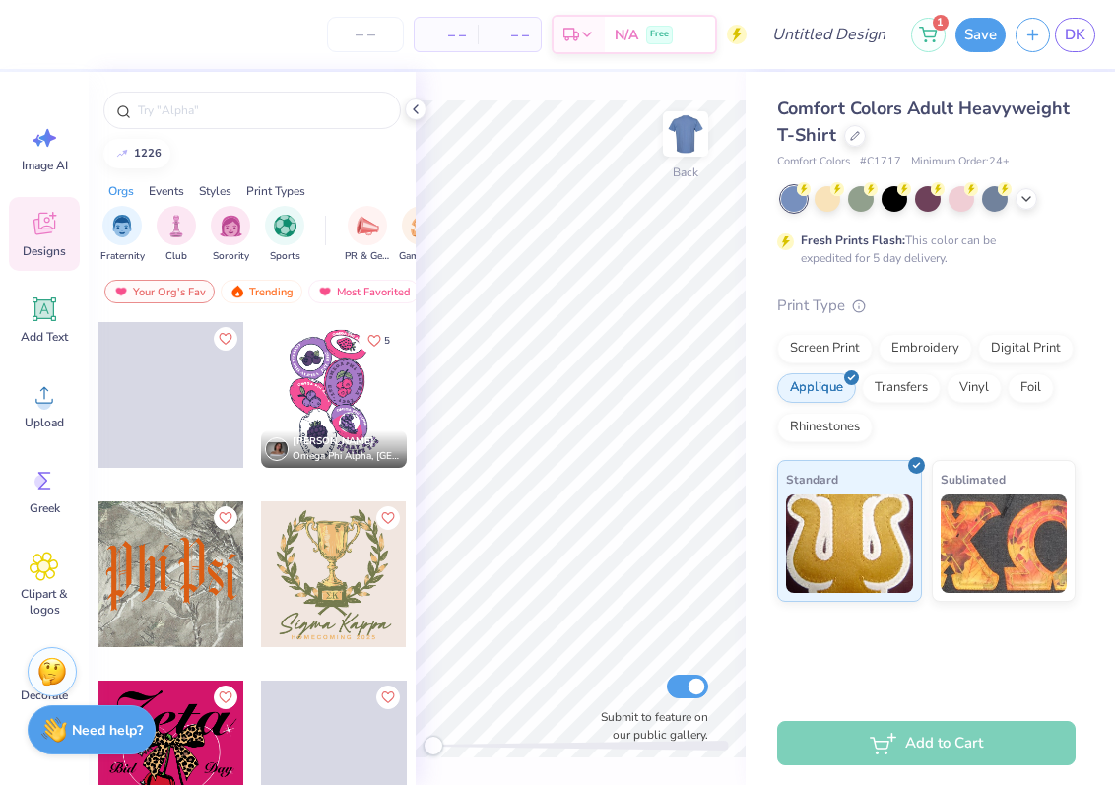
click at [106, 722] on strong "Need help?" at bounding box center [107, 730] width 71 height 19
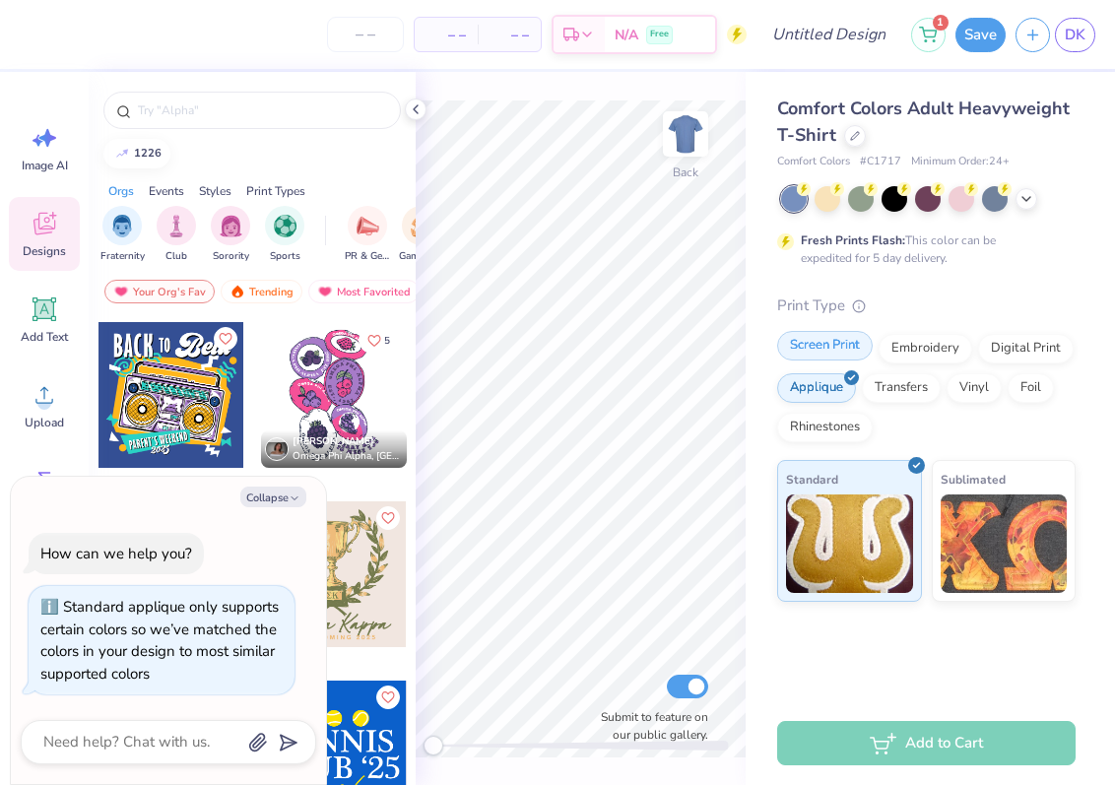
click at [816, 346] on div "Screen Print" at bounding box center [825, 346] width 96 height 30
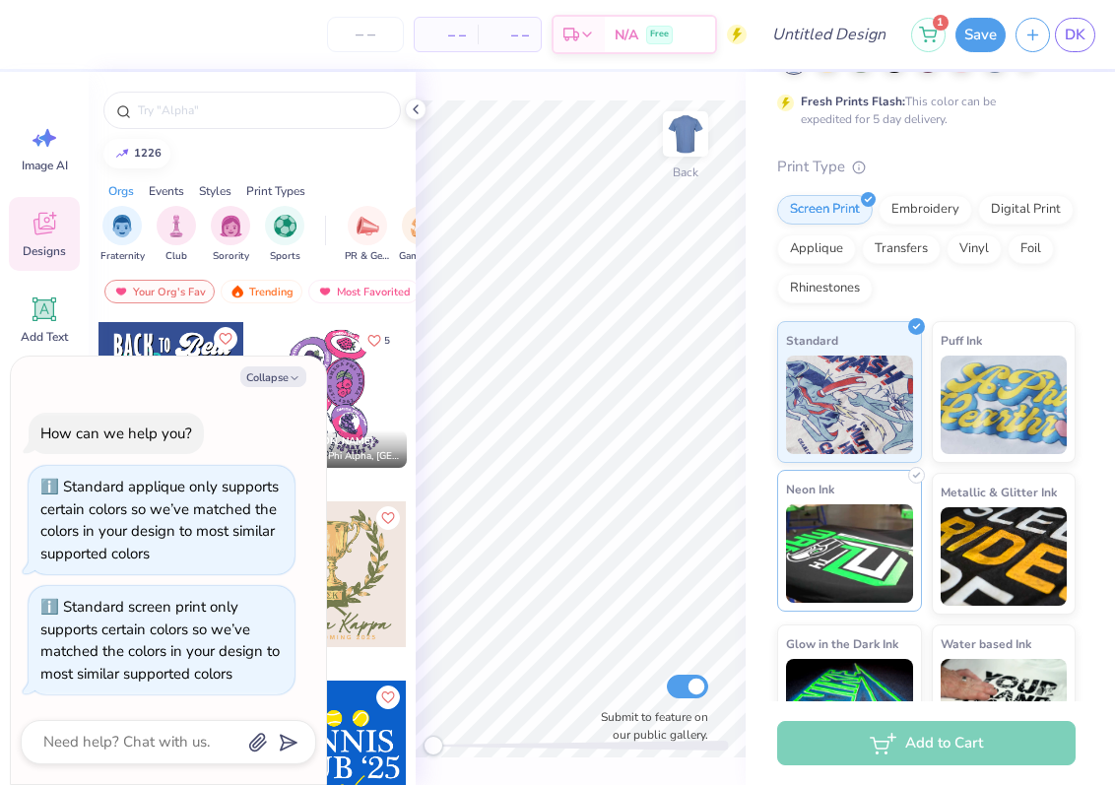
scroll to position [204, 0]
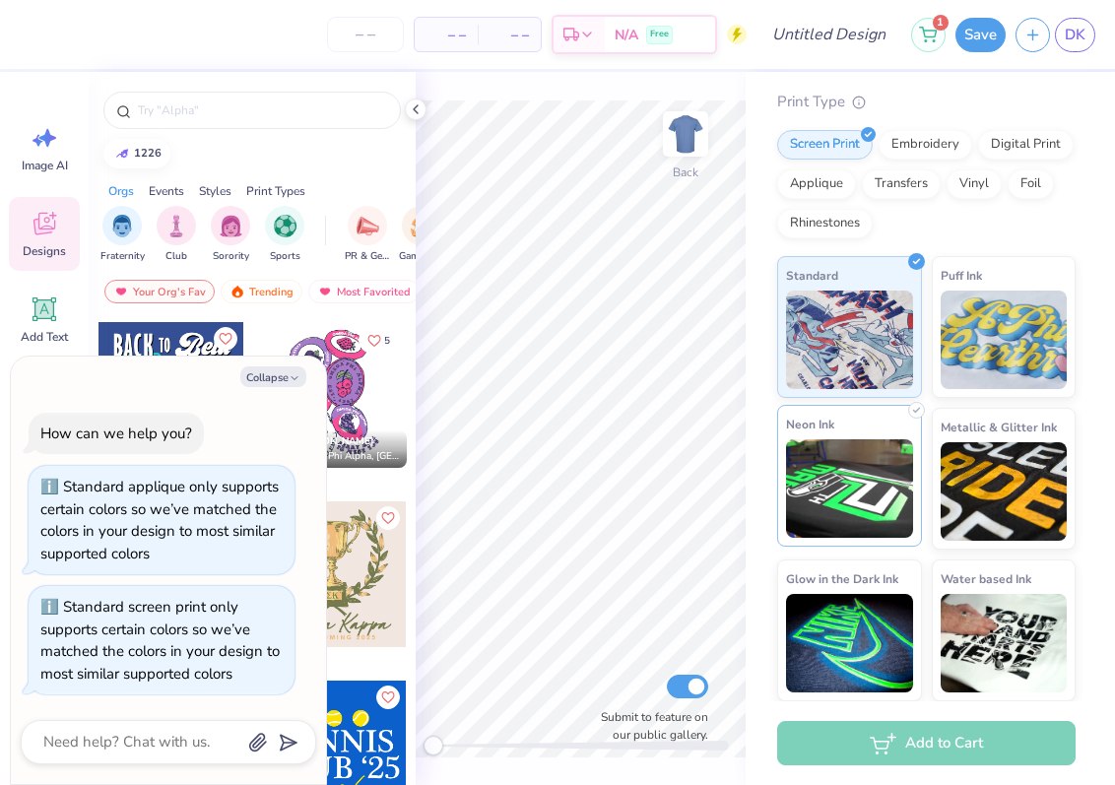
click at [823, 445] on img at bounding box center [849, 488] width 127 height 98
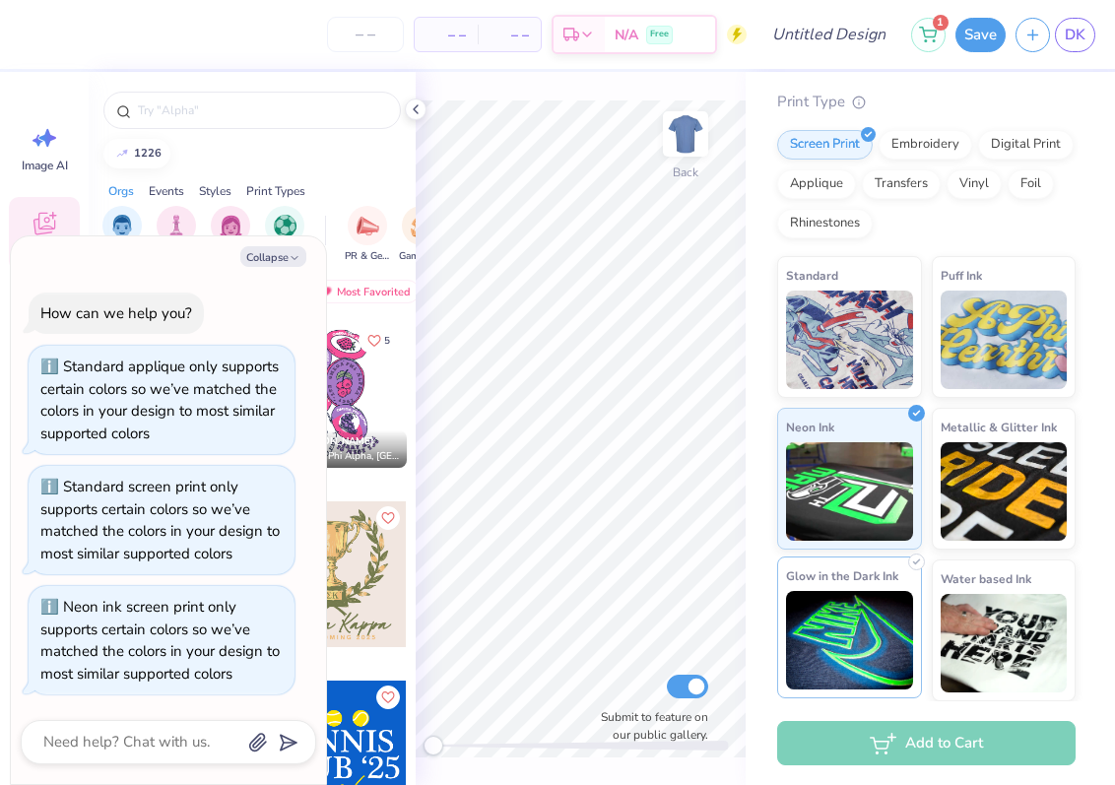
click at [859, 618] on img at bounding box center [849, 640] width 127 height 98
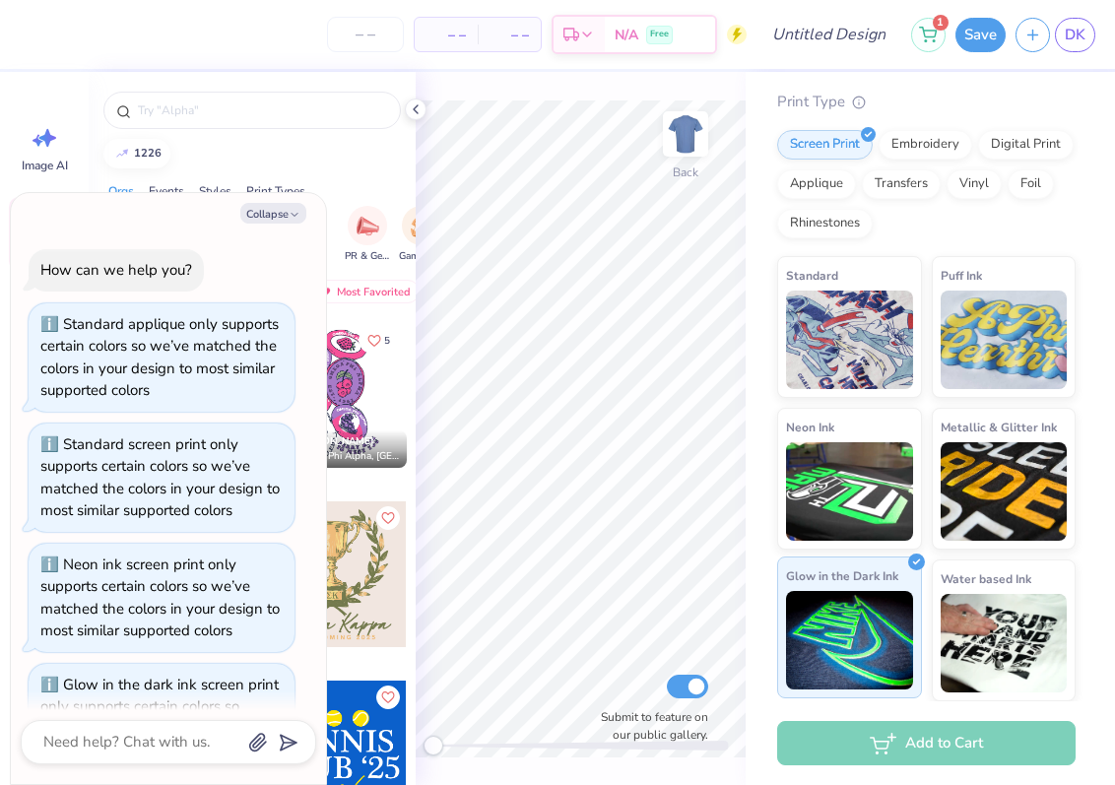
scroll to position [99, 0]
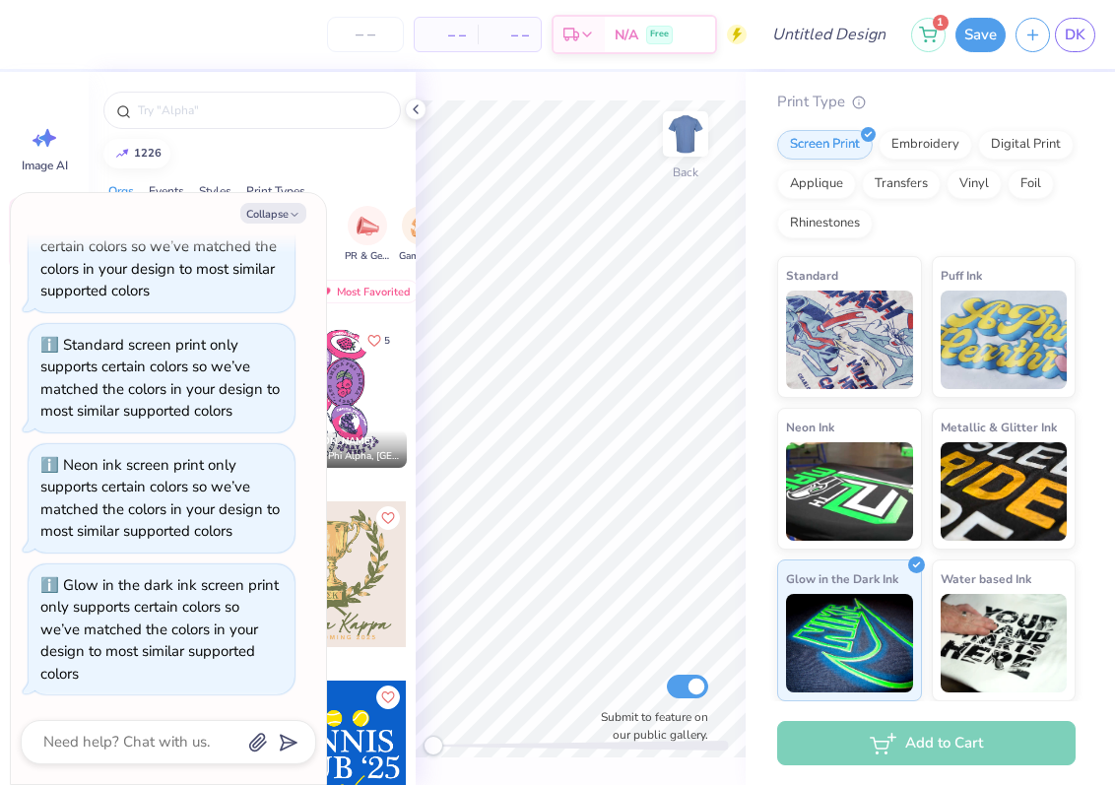
click at [191, 717] on div "Collapse How can we help you? Standard applique only supports certain colors so…" at bounding box center [168, 488] width 315 height 591
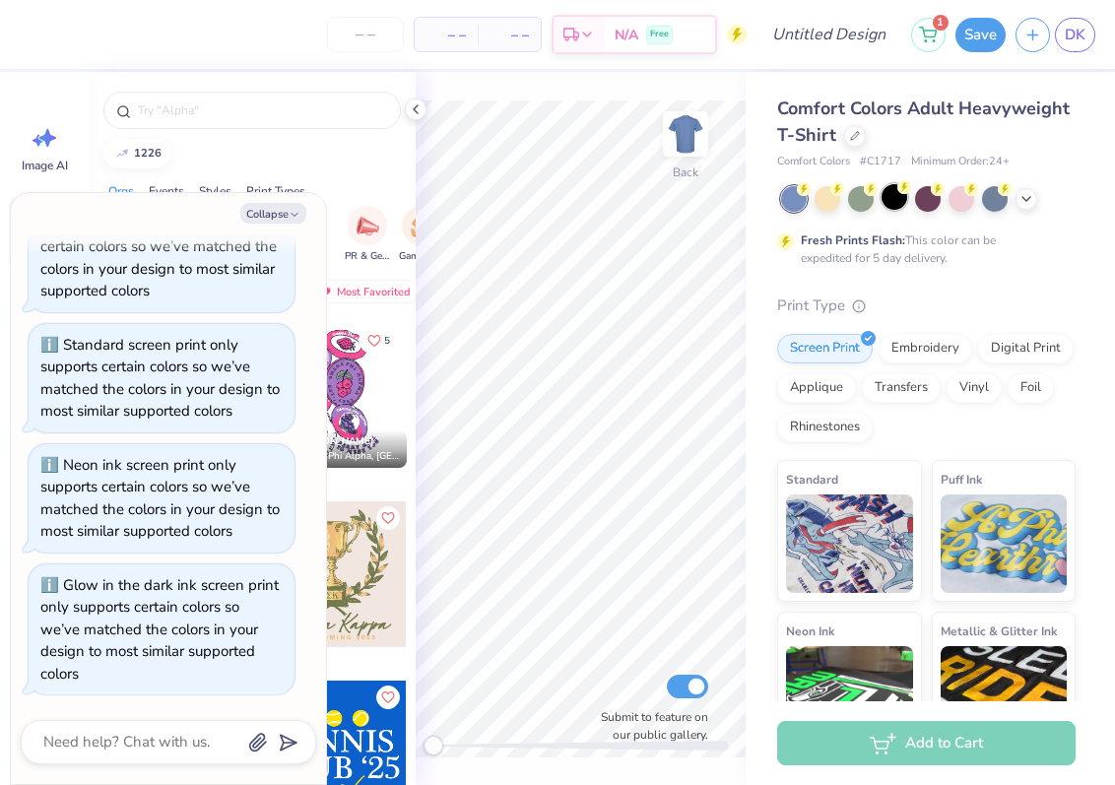
click at [901, 191] on circle at bounding box center [904, 187] width 14 height 14
click at [956, 200] on div at bounding box center [961, 197] width 26 height 26
click at [824, 202] on div at bounding box center [827, 197] width 26 height 26
click at [877, 193] on div at bounding box center [928, 199] width 294 height 26
click at [863, 199] on div at bounding box center [861, 197] width 26 height 26
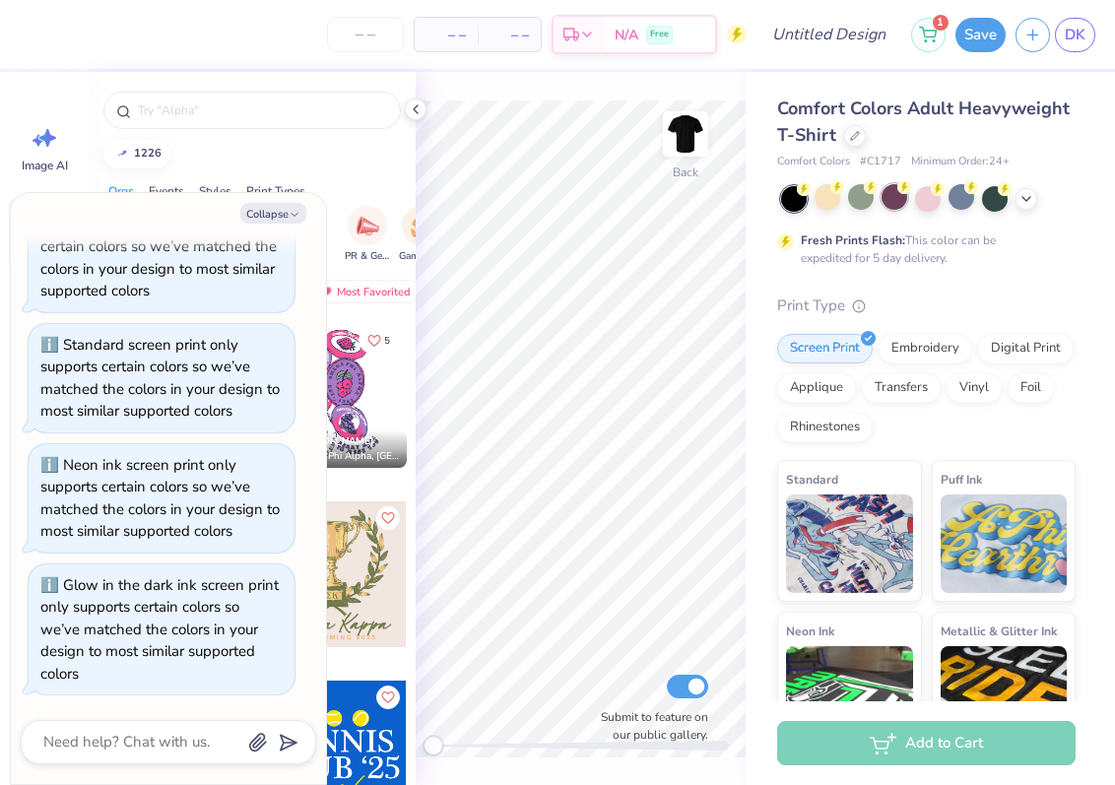
click at [882, 200] on div at bounding box center [894, 197] width 26 height 26
click at [850, 507] on img at bounding box center [849, 540] width 127 height 98
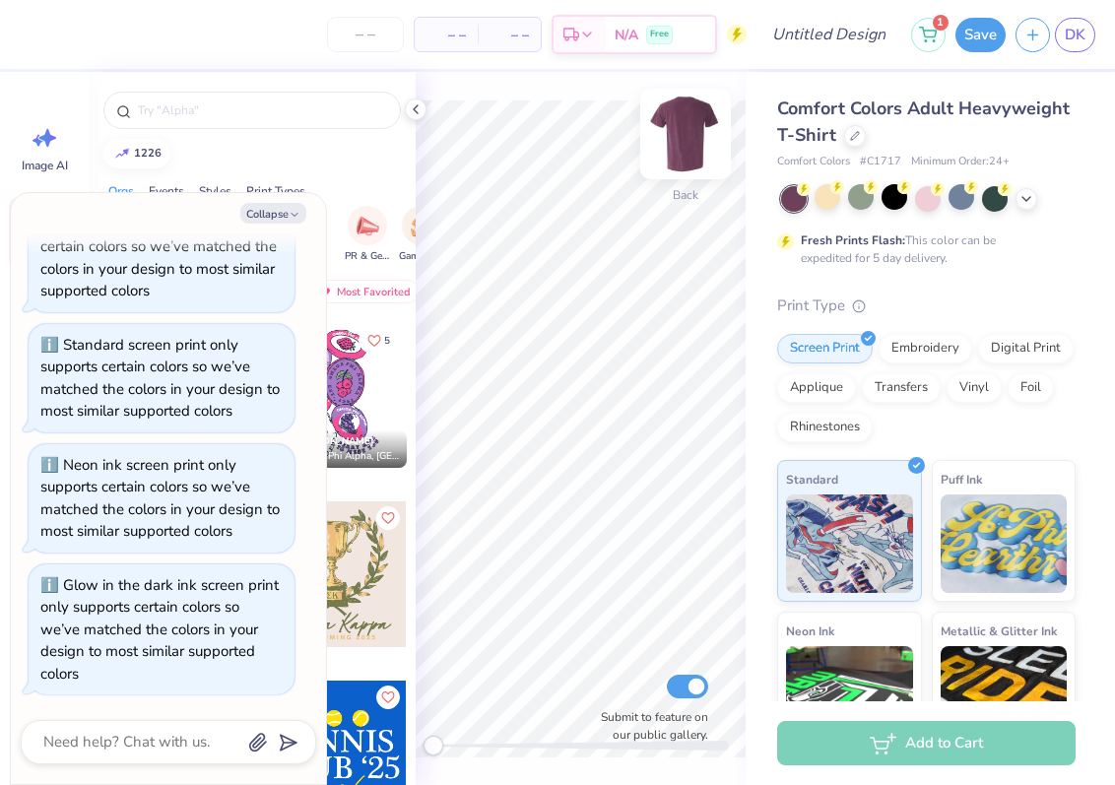
scroll to position [205, 0]
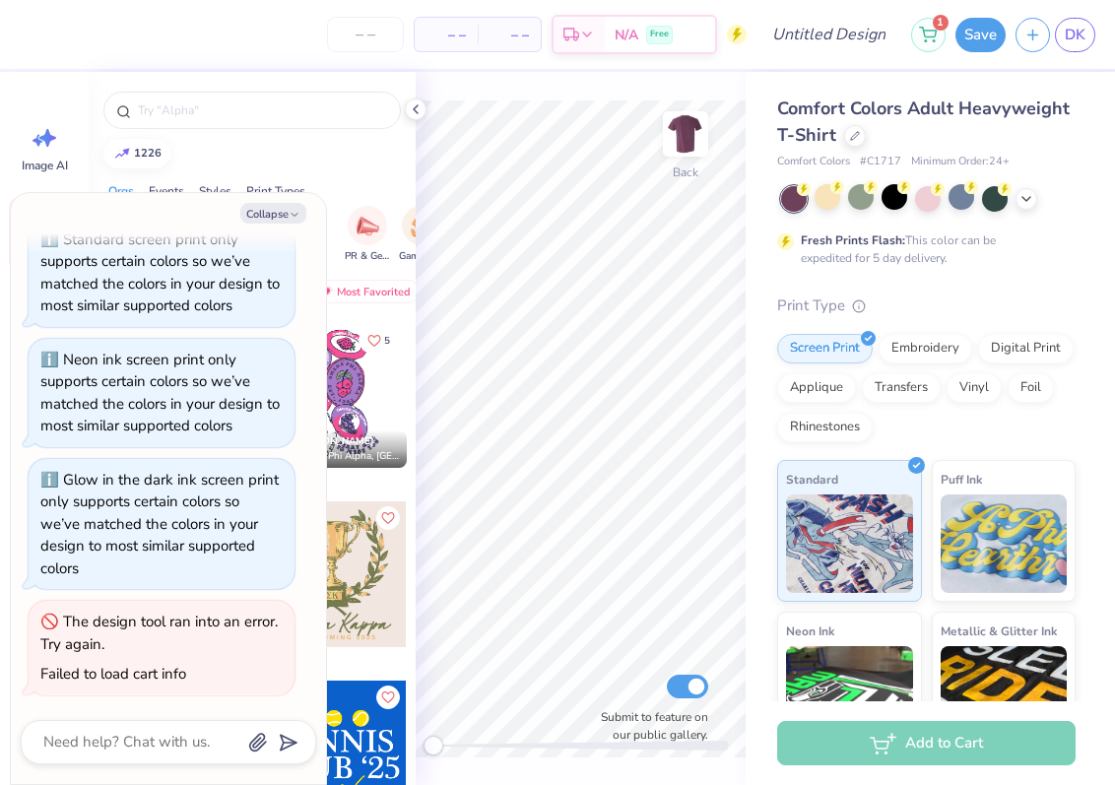
type textarea "x"
